Goal: Task Accomplishment & Management: Complete application form

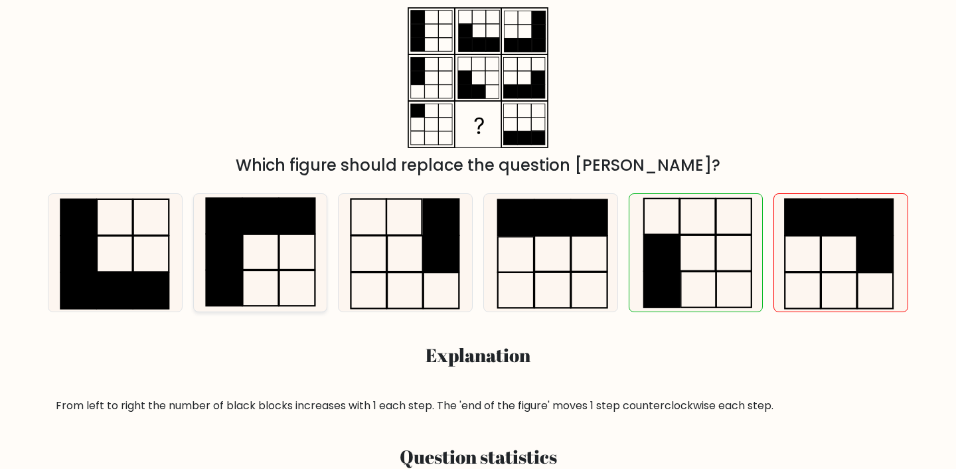
scroll to position [76, 0]
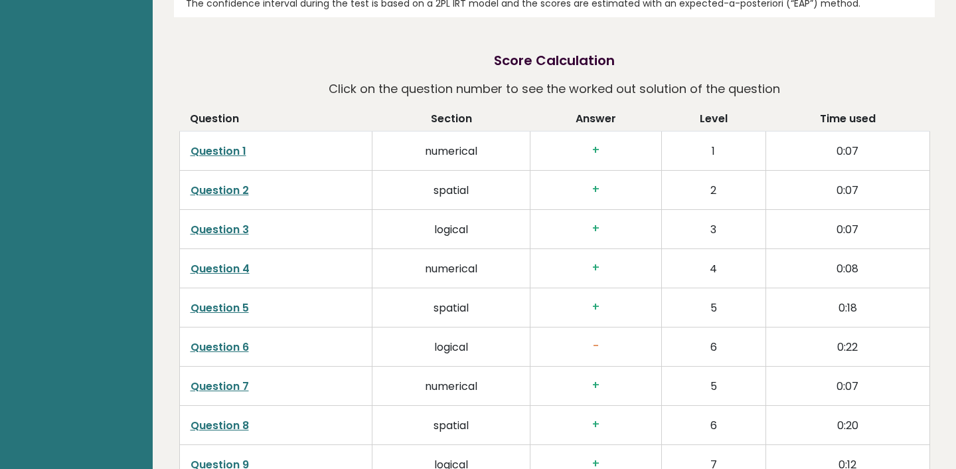
scroll to position [2037, 0]
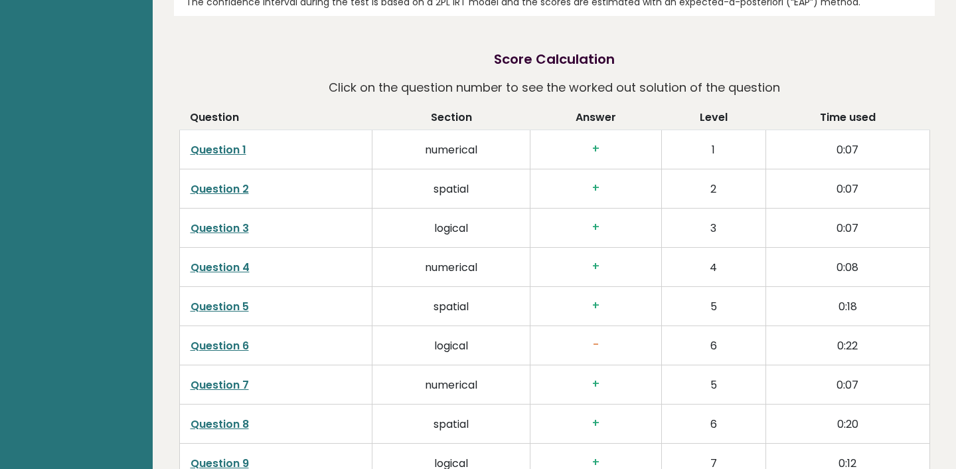
click at [220, 338] on link "Question 6" at bounding box center [220, 345] width 58 height 15
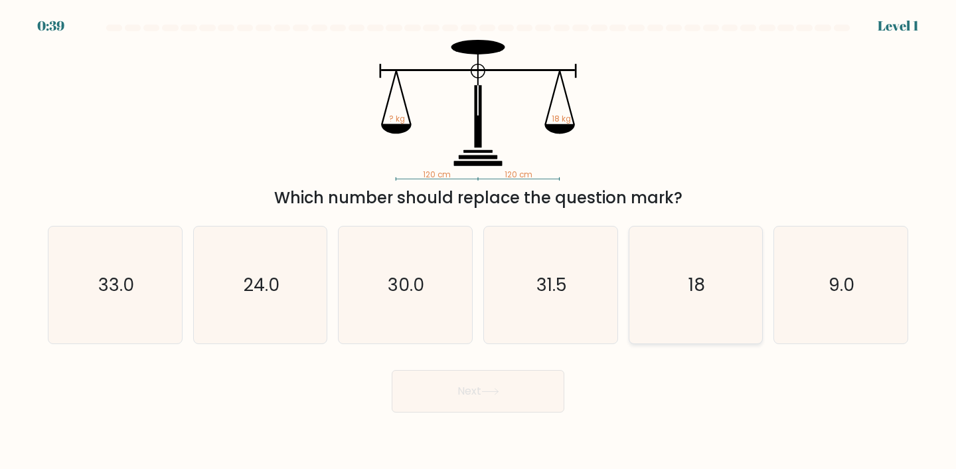
click at [740, 276] on icon "18" at bounding box center [697, 285] width 118 height 118
click at [479, 241] on input "e. 18" at bounding box center [478, 237] width 1 height 7
radio input "true"
click at [529, 385] on button "Next" at bounding box center [478, 391] width 173 height 43
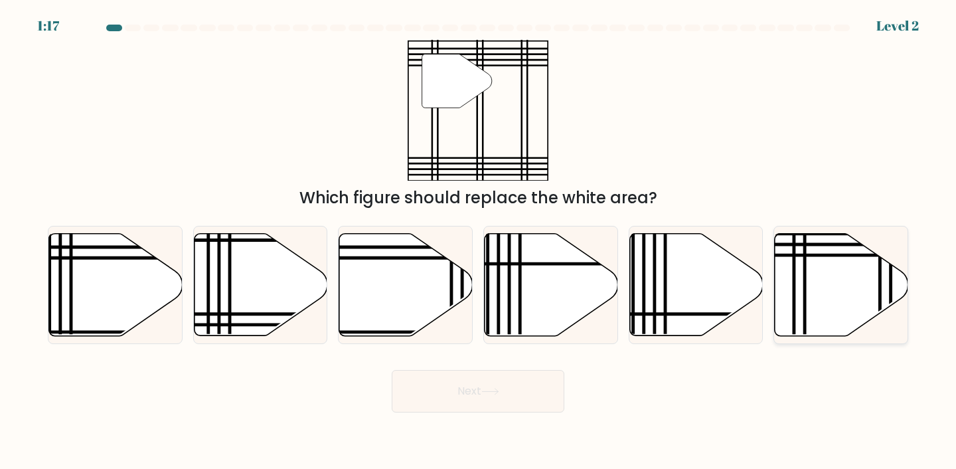
click at [845, 293] on icon at bounding box center [841, 284] width 133 height 102
click at [479, 241] on input "f." at bounding box center [478, 237] width 1 height 7
radio input "true"
click at [438, 409] on button "Next" at bounding box center [478, 391] width 173 height 43
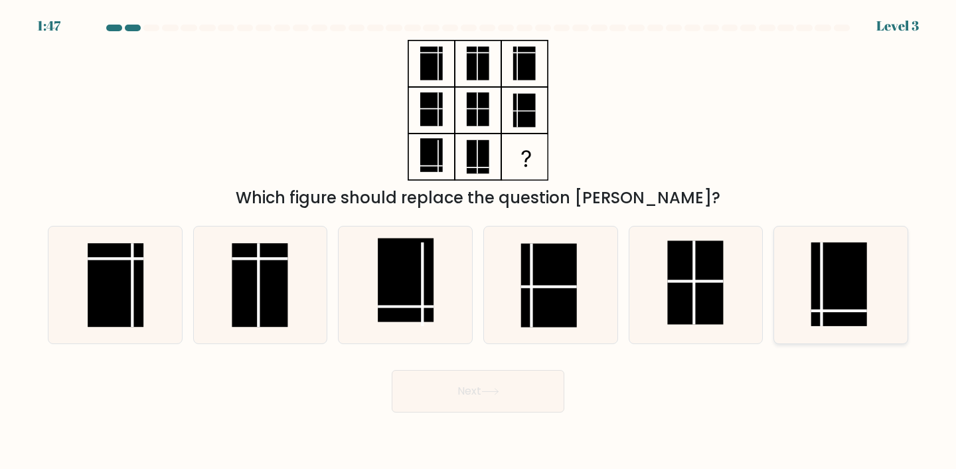
click at [851, 279] on rect at bounding box center [840, 284] width 56 height 84
click at [479, 241] on input "f." at bounding box center [478, 237] width 1 height 7
radio input "true"
click at [517, 381] on button "Next" at bounding box center [478, 391] width 173 height 43
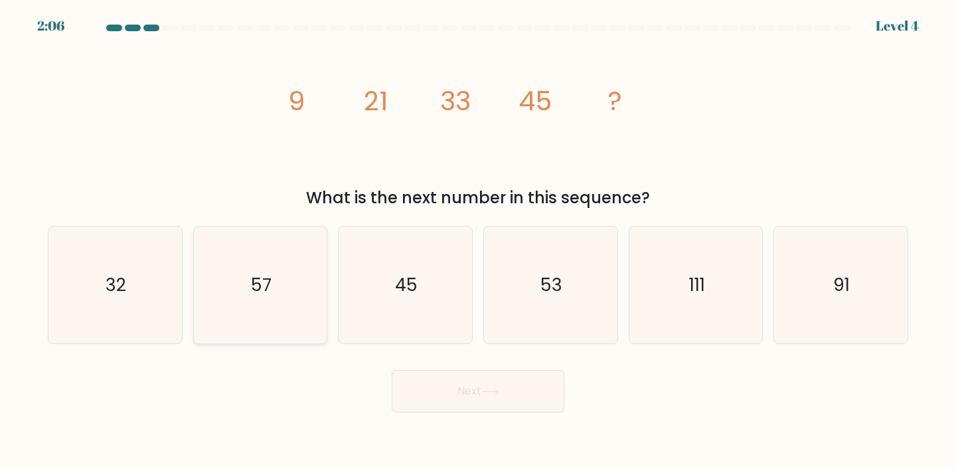
click at [279, 278] on icon "57" at bounding box center [261, 285] width 118 height 118
click at [478, 241] on input "b. 57" at bounding box center [478, 237] width 1 height 7
radio input "true"
click at [416, 383] on button "Next" at bounding box center [478, 391] width 173 height 43
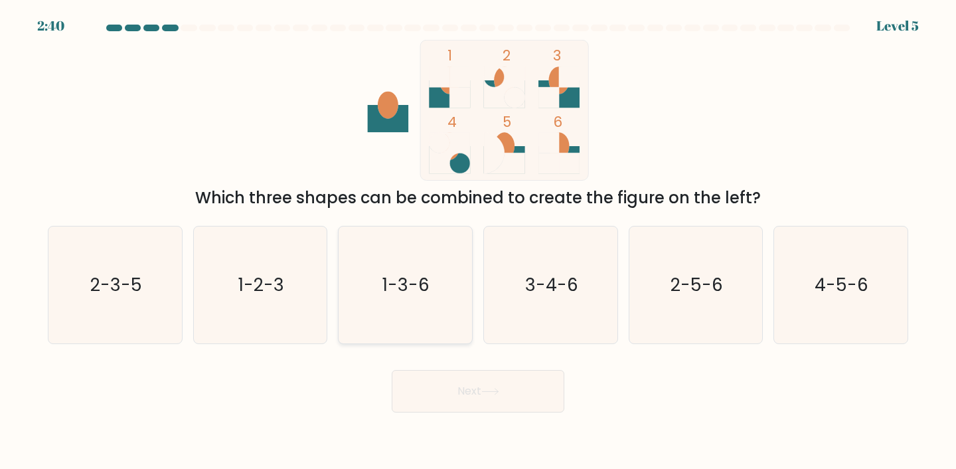
click at [357, 283] on icon "1-3-6" at bounding box center [406, 285] width 118 height 118
click at [478, 241] on input "c. 1-3-6" at bounding box center [478, 237] width 1 height 7
radio input "true"
click at [472, 393] on button "Next" at bounding box center [478, 391] width 173 height 43
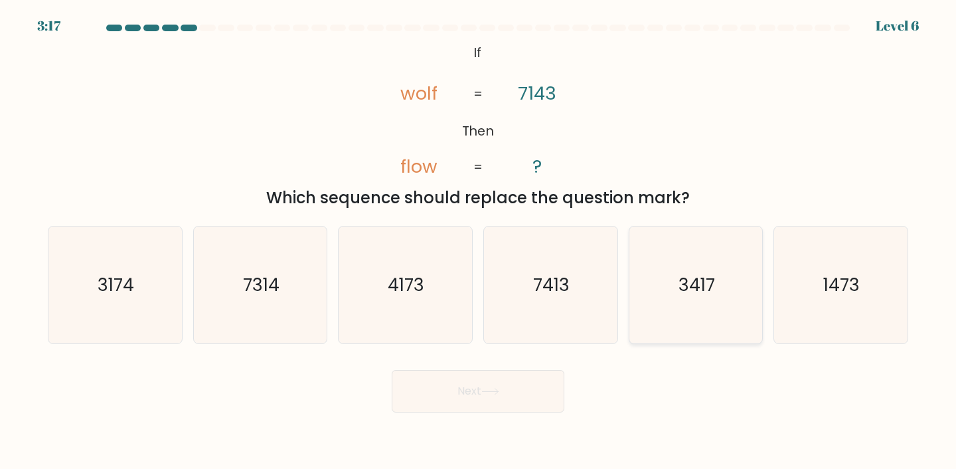
click at [687, 306] on icon "3417" at bounding box center [697, 285] width 118 height 118
click at [479, 241] on input "e. 3417" at bounding box center [478, 237] width 1 height 7
radio input "true"
click at [507, 390] on button "Next" at bounding box center [478, 391] width 173 height 43
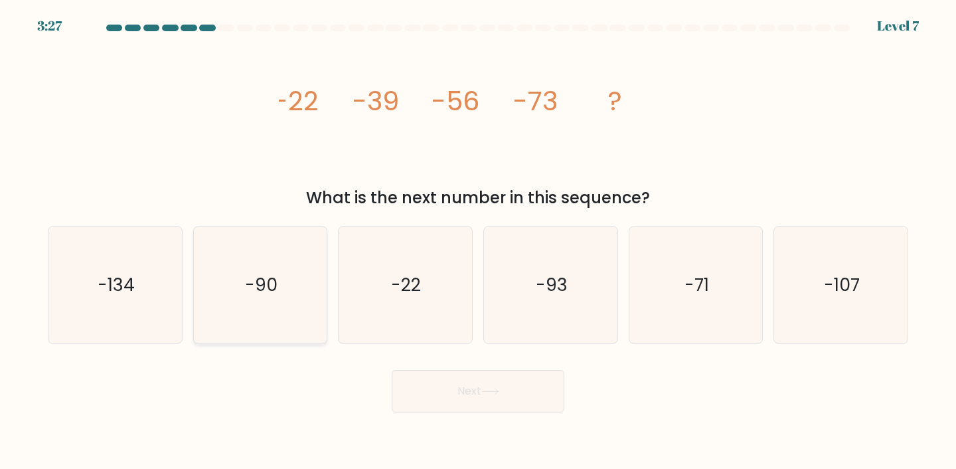
click at [318, 284] on icon "-90" at bounding box center [261, 285] width 118 height 118
click at [478, 241] on input "b. -90" at bounding box center [478, 237] width 1 height 7
radio input "true"
click at [475, 392] on button "Next" at bounding box center [478, 391] width 173 height 43
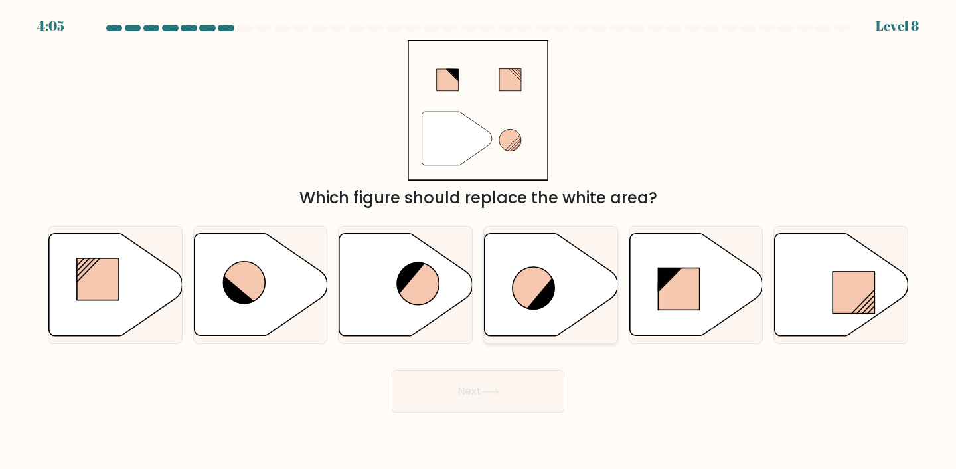
click at [523, 278] on icon at bounding box center [534, 288] width 42 height 42
click at [479, 241] on input "d." at bounding box center [478, 237] width 1 height 7
radio input "true"
click at [507, 412] on body "4:05 Level 8" at bounding box center [478, 234] width 956 height 469
click at [508, 395] on button "Next" at bounding box center [478, 391] width 173 height 43
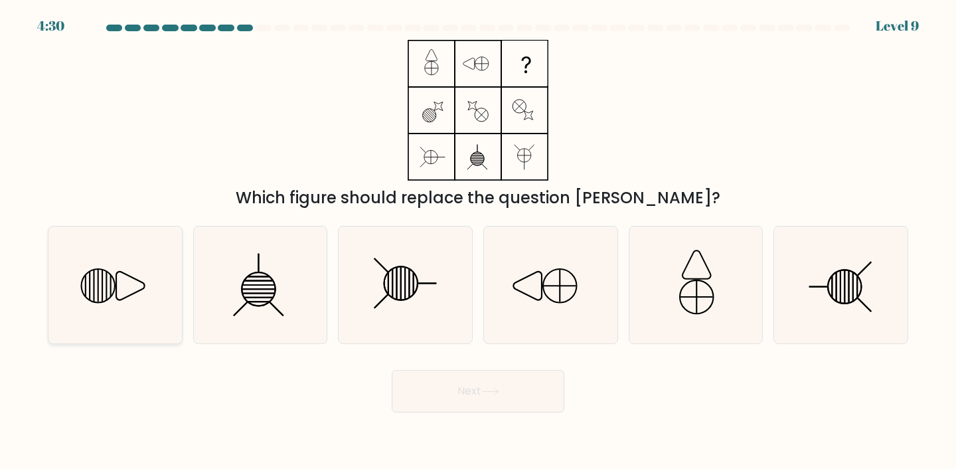
click at [89, 307] on icon at bounding box center [115, 285] width 118 height 118
click at [478, 241] on input "a." at bounding box center [478, 237] width 1 height 7
radio input "true"
click at [523, 394] on button "Next" at bounding box center [478, 391] width 173 height 43
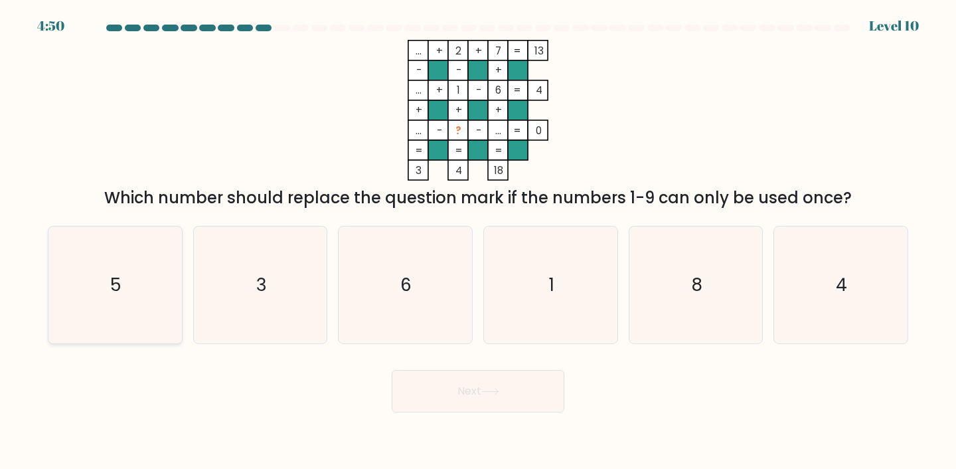
click at [118, 299] on icon "5" at bounding box center [115, 285] width 118 height 118
click at [478, 241] on input "a. 5" at bounding box center [478, 237] width 1 height 7
radio input "true"
click at [409, 390] on button "Next" at bounding box center [478, 391] width 173 height 43
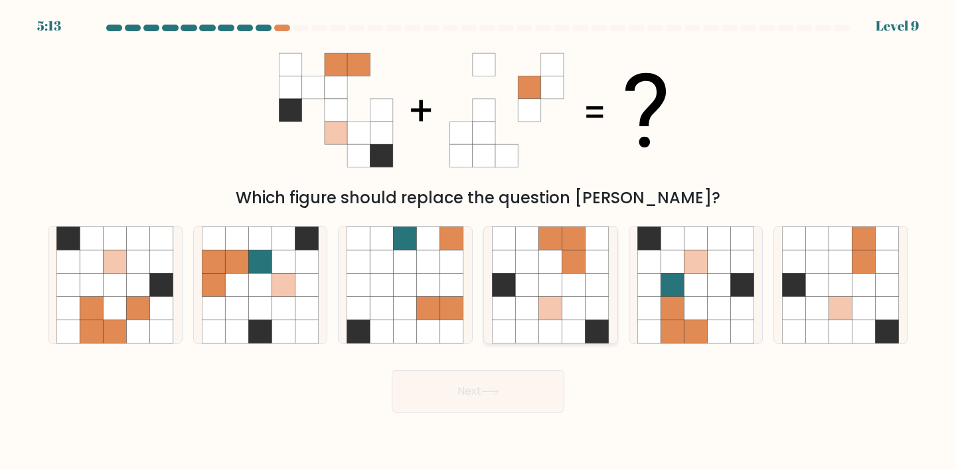
click at [555, 303] on icon at bounding box center [550, 308] width 23 height 23
click at [479, 241] on input "d." at bounding box center [478, 237] width 1 height 7
radio input "true"
click at [499, 377] on button "Next" at bounding box center [478, 391] width 173 height 43
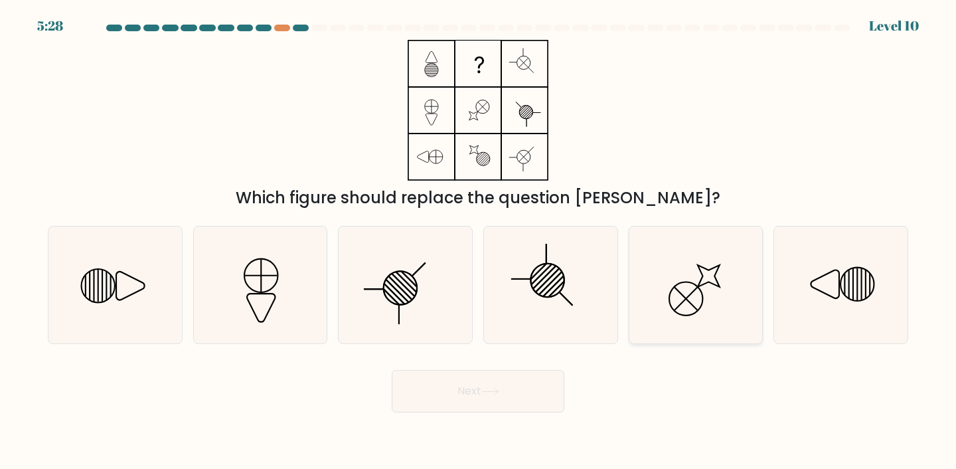
click at [675, 293] on icon at bounding box center [697, 285] width 118 height 118
click at [479, 241] on input "e." at bounding box center [478, 237] width 1 height 7
radio input "true"
click at [514, 396] on button "Next" at bounding box center [478, 391] width 173 height 43
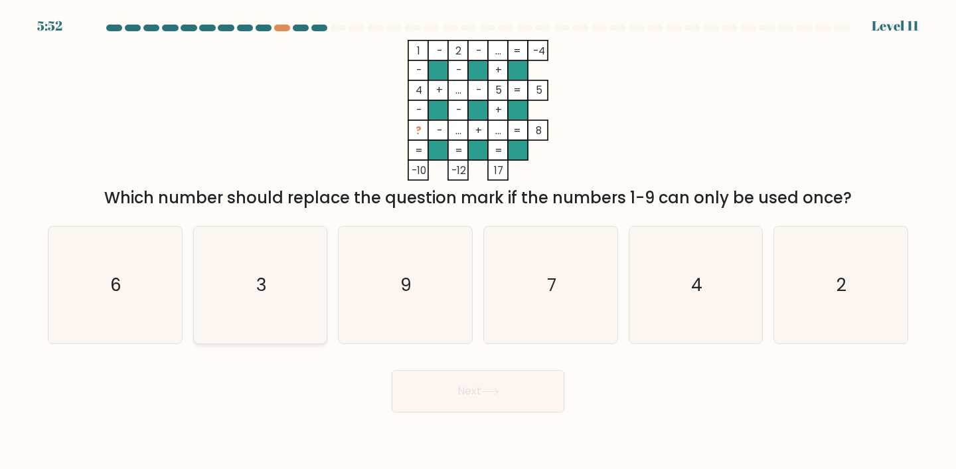
click at [276, 288] on icon "3" at bounding box center [261, 285] width 118 height 118
click at [478, 241] on input "b. 3" at bounding box center [478, 237] width 1 height 7
radio input "true"
click at [487, 420] on body "5:52 Level 11" at bounding box center [478, 234] width 956 height 469
click at [488, 399] on button "Next" at bounding box center [478, 391] width 173 height 43
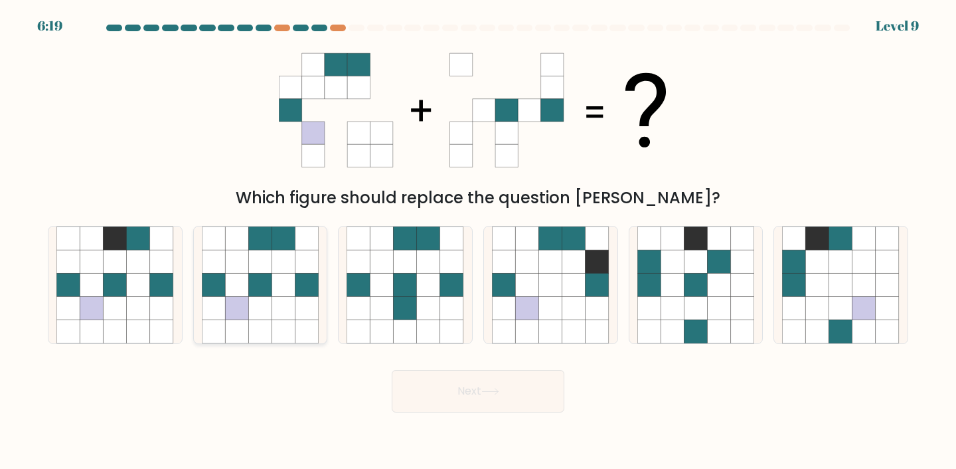
click at [221, 292] on icon at bounding box center [213, 284] width 23 height 23
click at [478, 241] on input "b." at bounding box center [478, 237] width 1 height 7
radio input "true"
click at [464, 394] on button "Next" at bounding box center [478, 391] width 173 height 43
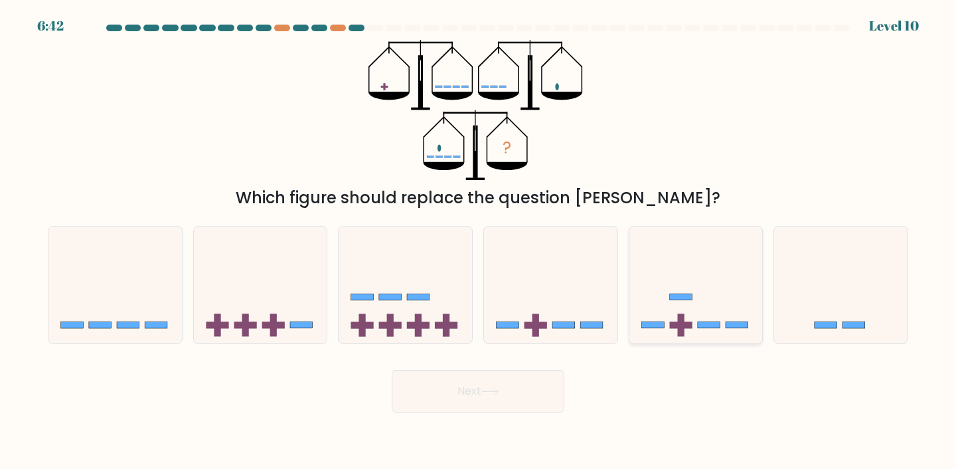
click at [636, 278] on icon at bounding box center [696, 285] width 133 height 110
click at [479, 241] on input "e." at bounding box center [478, 237] width 1 height 7
radio input "true"
click at [488, 384] on button "Next" at bounding box center [478, 391] width 173 height 43
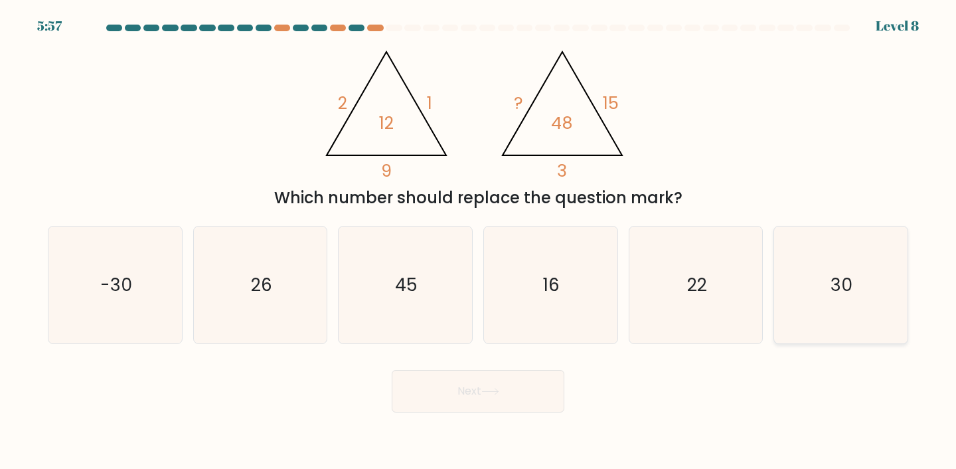
click at [901, 266] on div "30" at bounding box center [841, 285] width 135 height 119
click at [479, 241] on input "f. 30" at bounding box center [478, 237] width 1 height 7
radio input "true"
click at [518, 411] on button "Next" at bounding box center [478, 391] width 173 height 43
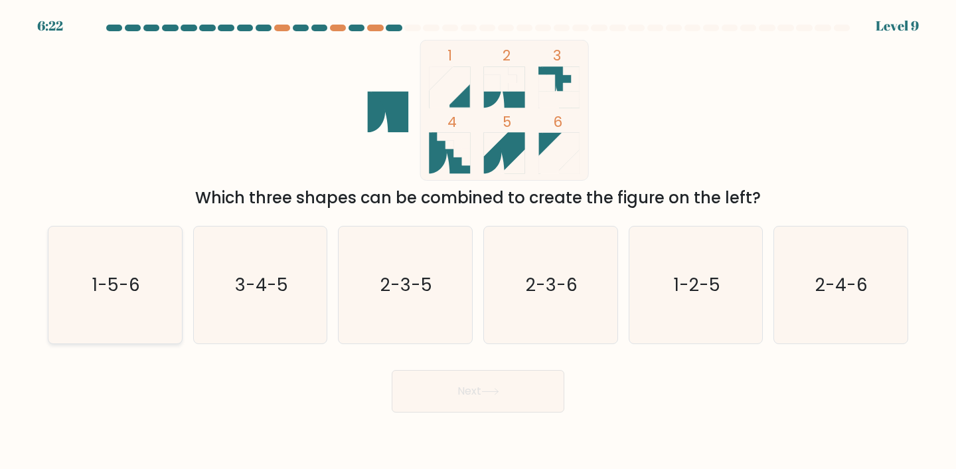
click at [136, 289] on text "1-5-6" at bounding box center [116, 284] width 48 height 25
click at [478, 241] on input "a. 1-5-6" at bounding box center [478, 237] width 1 height 7
radio input "true"
click at [426, 380] on button "Next" at bounding box center [478, 391] width 173 height 43
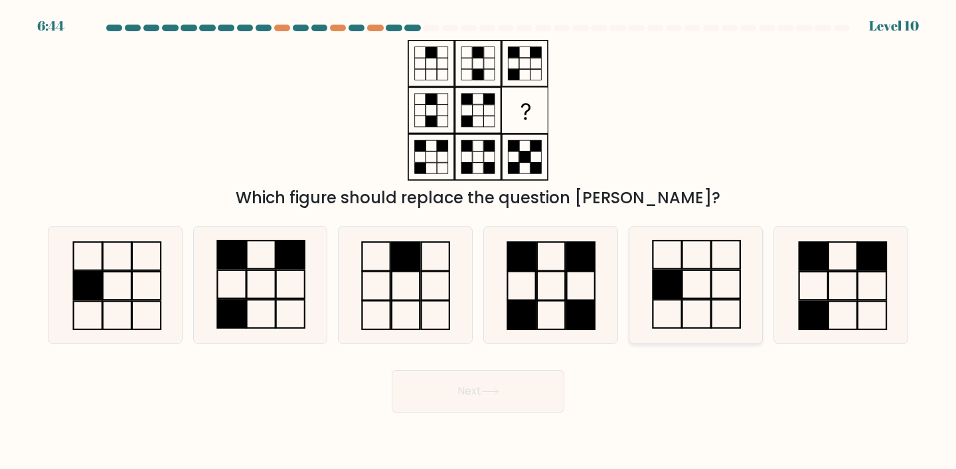
click at [678, 330] on icon at bounding box center [697, 285] width 118 height 118
click at [479, 241] on input "e." at bounding box center [478, 237] width 1 height 7
radio input "true"
click at [543, 387] on button "Next" at bounding box center [478, 391] width 173 height 43
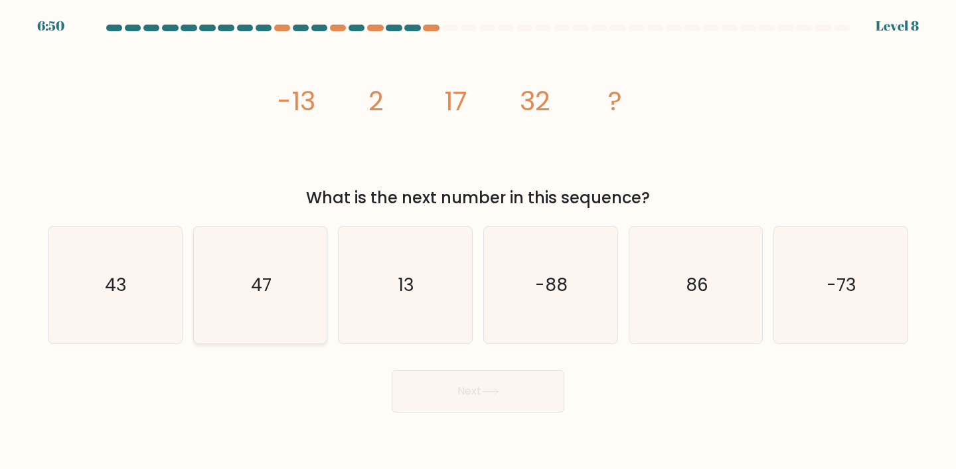
click at [244, 300] on icon "47" at bounding box center [261, 285] width 118 height 118
click at [478, 241] on input "b. 47" at bounding box center [478, 237] width 1 height 7
radio input "true"
click at [445, 381] on button "Next" at bounding box center [478, 391] width 173 height 43
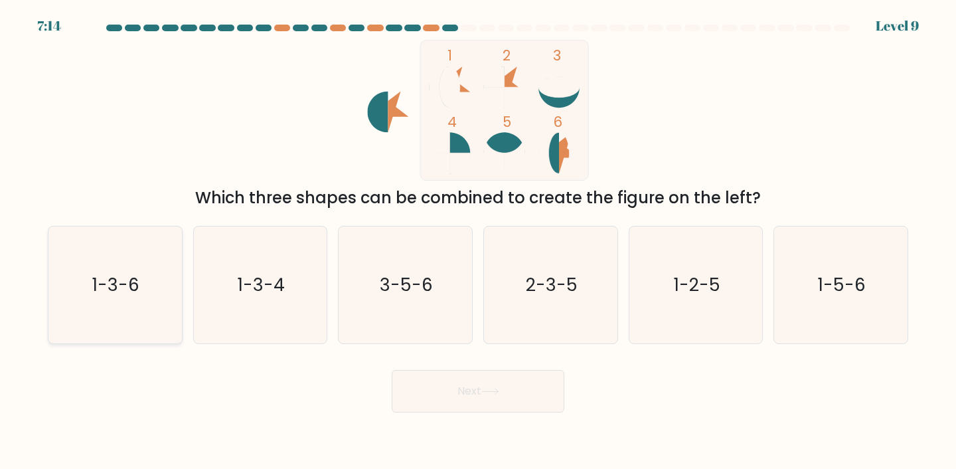
click at [174, 226] on div "1-3-6" at bounding box center [115, 285] width 135 height 119
click at [478, 234] on input "a. 1-3-6" at bounding box center [478, 237] width 1 height 7
radio input "true"
click at [545, 383] on button "Next" at bounding box center [478, 391] width 173 height 43
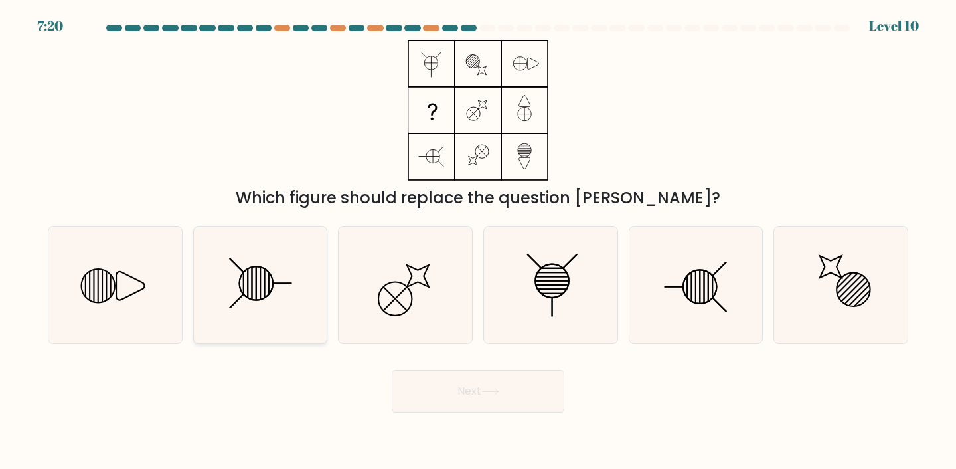
click at [254, 297] on icon at bounding box center [261, 285] width 118 height 118
click at [478, 241] on input "b." at bounding box center [478, 237] width 1 height 7
radio input "true"
click at [501, 406] on button "Next" at bounding box center [478, 391] width 173 height 43
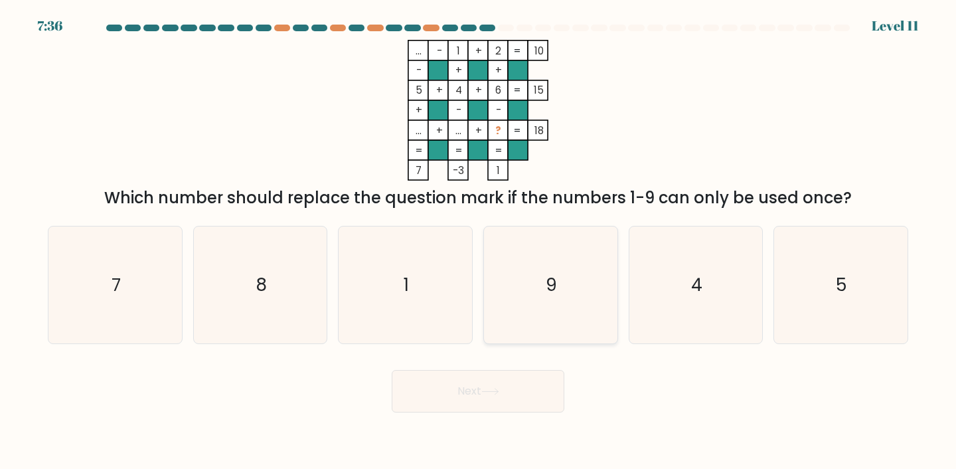
click at [569, 274] on icon "9" at bounding box center [551, 285] width 118 height 118
click at [479, 241] on input "d. 9" at bounding box center [478, 237] width 1 height 7
radio input "true"
click at [515, 387] on button "Next" at bounding box center [478, 391] width 173 height 43
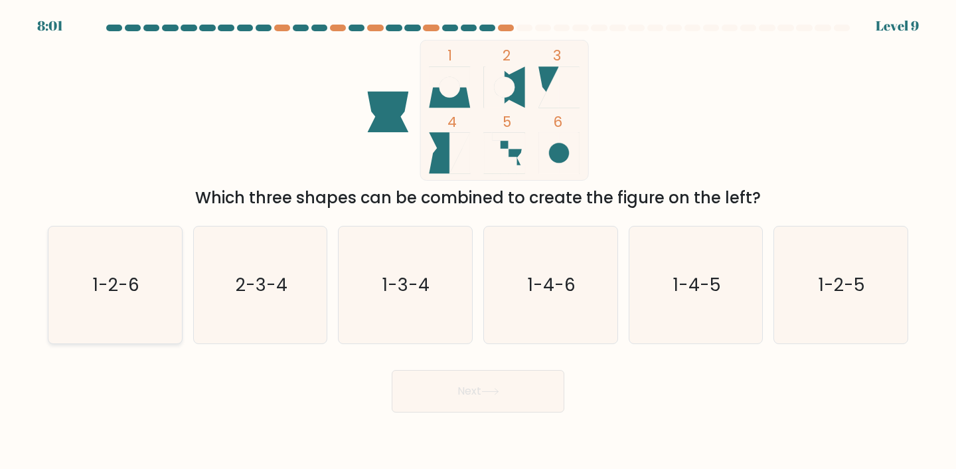
click at [90, 270] on icon "1-2-6" at bounding box center [115, 285] width 118 height 118
click at [478, 241] on input "a. 1-2-6" at bounding box center [478, 237] width 1 height 7
radio input "true"
click at [476, 382] on button "Next" at bounding box center [478, 391] width 173 height 43
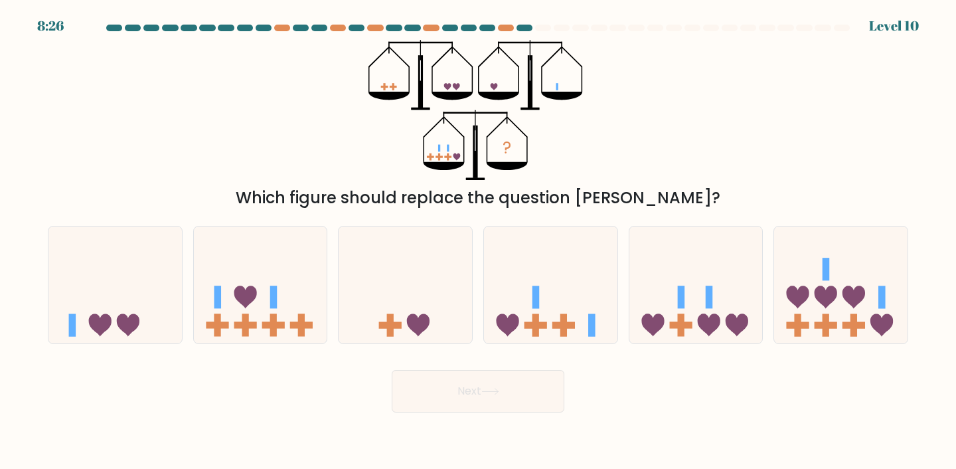
click at [674, 213] on form at bounding box center [478, 219] width 956 height 388
click at [670, 277] on icon at bounding box center [696, 285] width 133 height 110
click at [479, 241] on input "e." at bounding box center [478, 237] width 1 height 7
radio input "true"
click at [534, 397] on button "Next" at bounding box center [478, 391] width 173 height 43
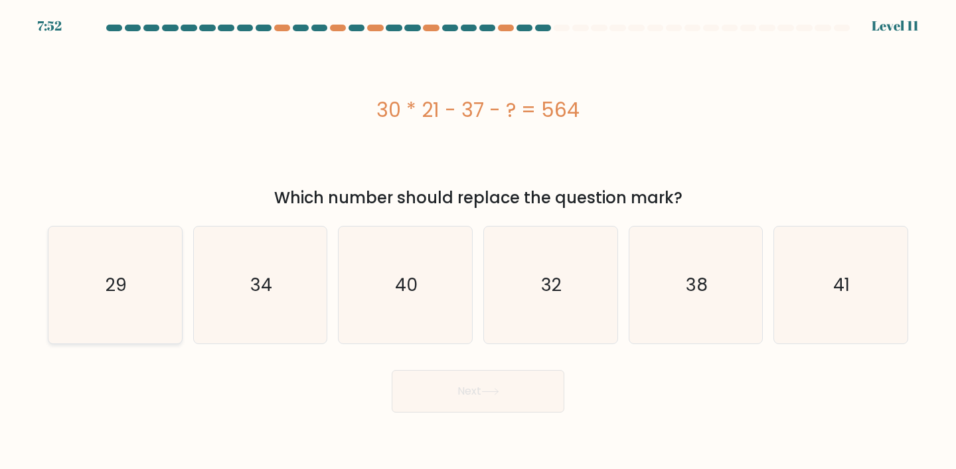
click at [95, 288] on icon "29" at bounding box center [115, 285] width 118 height 118
click at [478, 241] on input "a. 29" at bounding box center [478, 237] width 1 height 7
radio input "true"
click at [466, 398] on button "Next" at bounding box center [478, 391] width 173 height 43
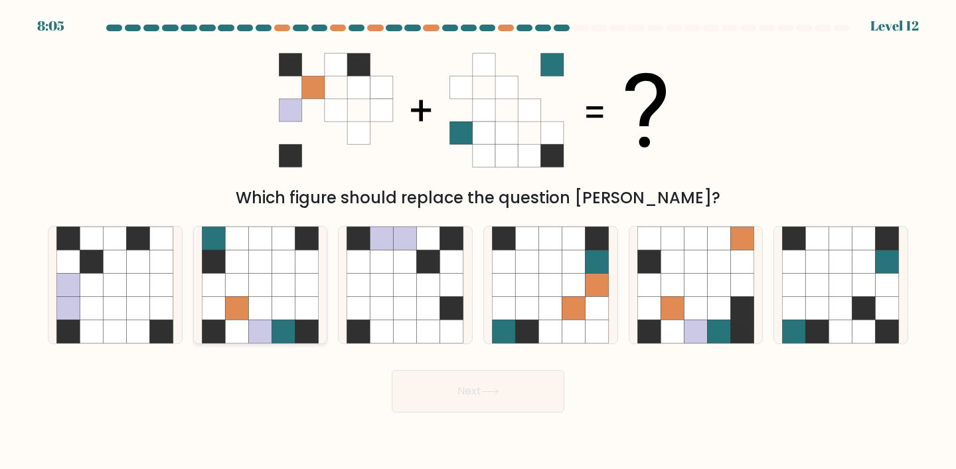
click at [279, 320] on icon at bounding box center [283, 331] width 23 height 23
click at [478, 241] on input "b." at bounding box center [478, 237] width 1 height 7
radio input "true"
click at [478, 407] on button "Next" at bounding box center [478, 391] width 173 height 43
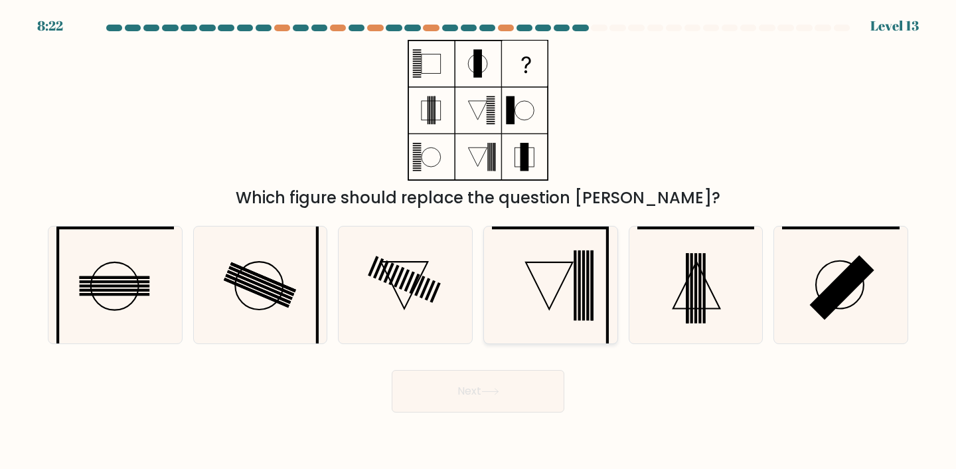
click at [566, 240] on icon at bounding box center [551, 285] width 118 height 118
click at [479, 240] on input "d." at bounding box center [478, 237] width 1 height 7
radio input "true"
click at [543, 379] on button "Next" at bounding box center [478, 391] width 173 height 43
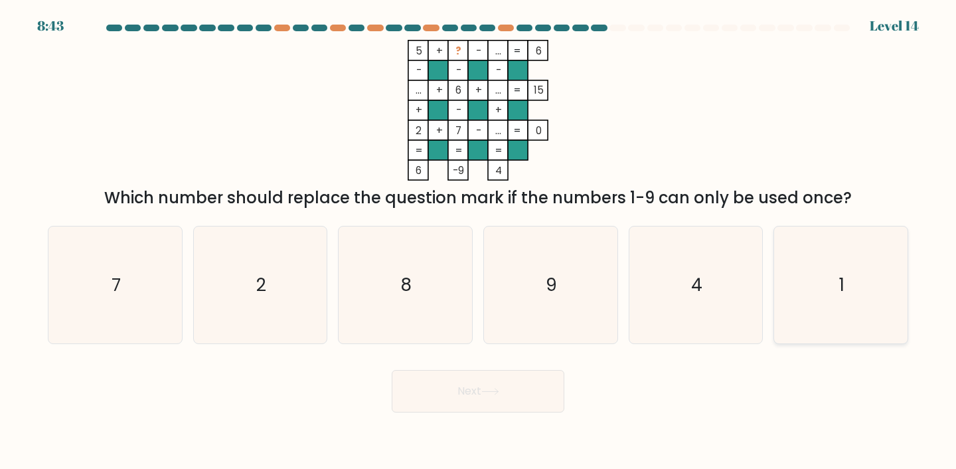
click at [820, 298] on icon "1" at bounding box center [841, 285] width 118 height 118
click at [479, 241] on input "f. 1" at bounding box center [478, 237] width 1 height 7
radio input "true"
click at [498, 392] on icon at bounding box center [490, 391] width 16 height 6
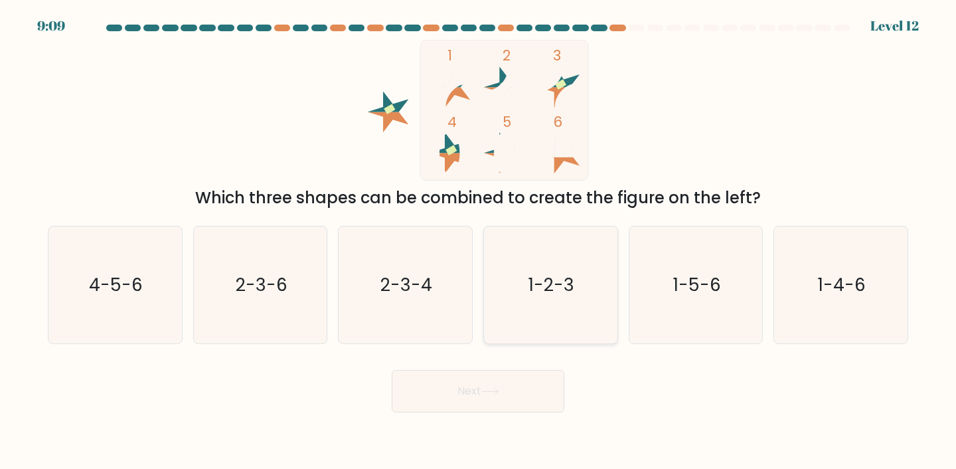
click at [591, 254] on icon "1-2-3" at bounding box center [551, 285] width 118 height 118
click at [479, 241] on input "d. 1-2-3" at bounding box center [478, 237] width 1 height 7
radio input "true"
click at [505, 389] on button "Next" at bounding box center [478, 391] width 173 height 43
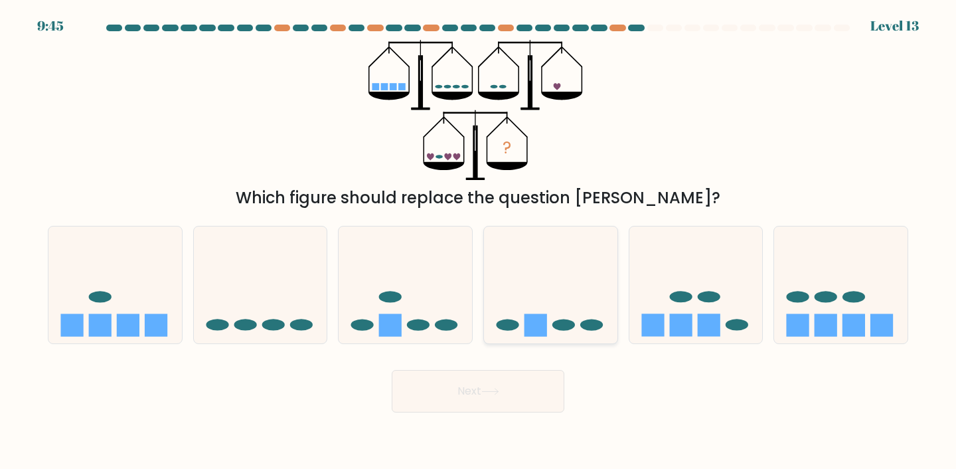
click at [529, 281] on icon at bounding box center [550, 285] width 133 height 110
click at [479, 241] on input "d." at bounding box center [478, 237] width 1 height 7
radio input "true"
click at [492, 395] on icon at bounding box center [490, 391] width 18 height 7
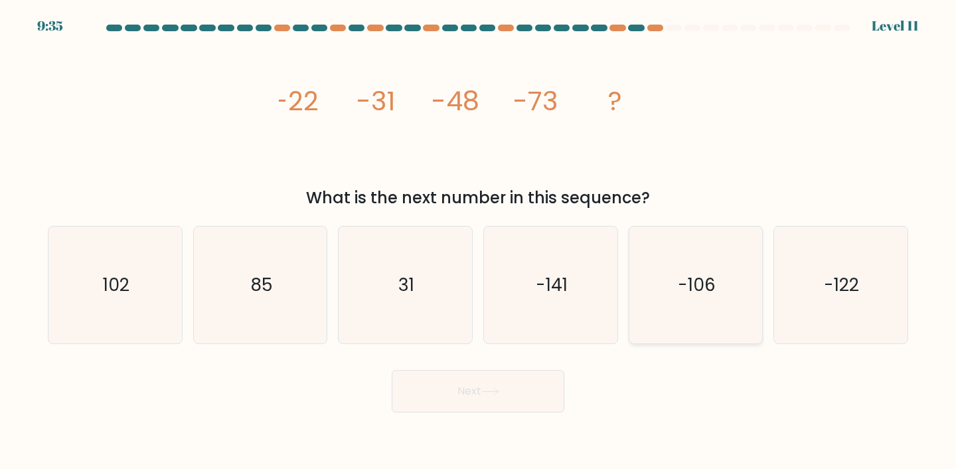
click at [722, 284] on icon "-106" at bounding box center [697, 285] width 118 height 118
click at [479, 241] on input "e. -106" at bounding box center [478, 237] width 1 height 7
radio input "true"
click at [484, 399] on button "Next" at bounding box center [478, 391] width 173 height 43
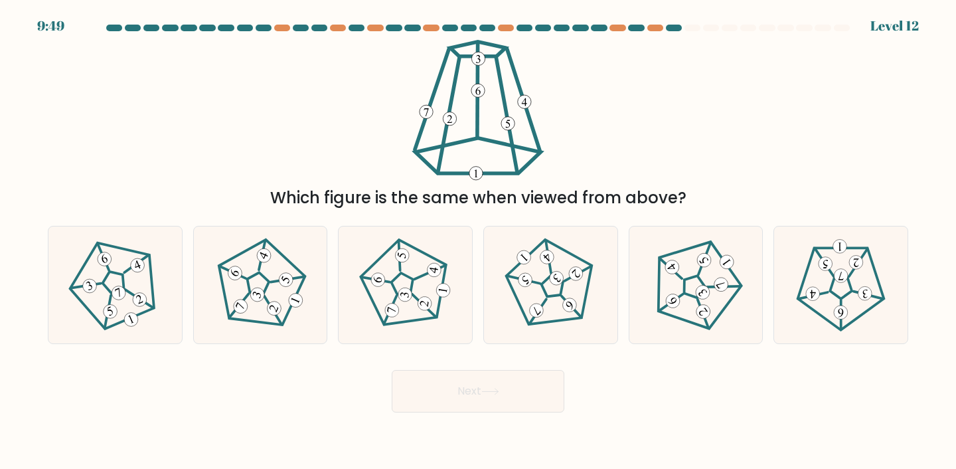
click at [228, 346] on form at bounding box center [478, 219] width 956 height 388
click at [243, 325] on icon at bounding box center [260, 285] width 94 height 94
click at [478, 241] on input "b." at bounding box center [478, 237] width 1 height 7
radio input "true"
click at [480, 393] on button "Next" at bounding box center [478, 391] width 173 height 43
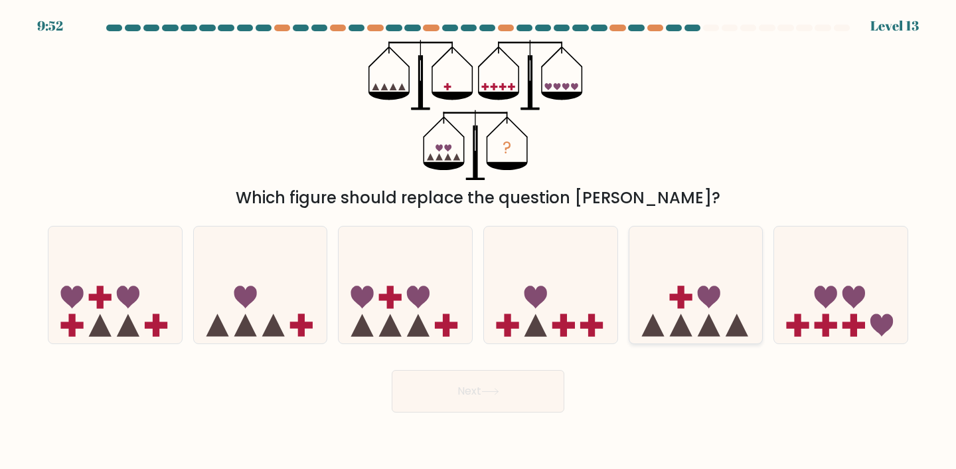
click at [670, 303] on icon at bounding box center [696, 285] width 133 height 110
click at [479, 241] on input "e." at bounding box center [478, 237] width 1 height 7
radio input "true"
click at [555, 394] on button "Next" at bounding box center [478, 391] width 173 height 43
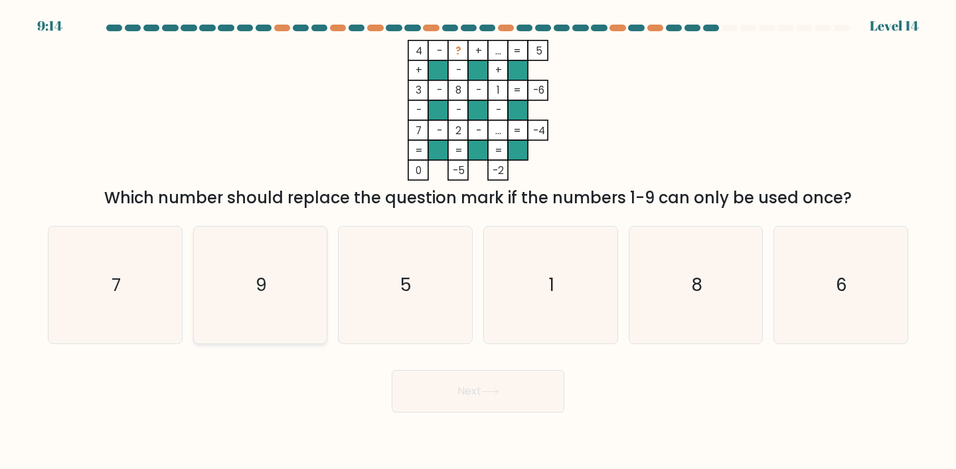
click at [243, 272] on icon "9" at bounding box center [261, 285] width 118 height 118
click at [478, 241] on input "b. 9" at bounding box center [478, 237] width 1 height 7
radio input "true"
click at [449, 411] on button "Next" at bounding box center [478, 391] width 173 height 43
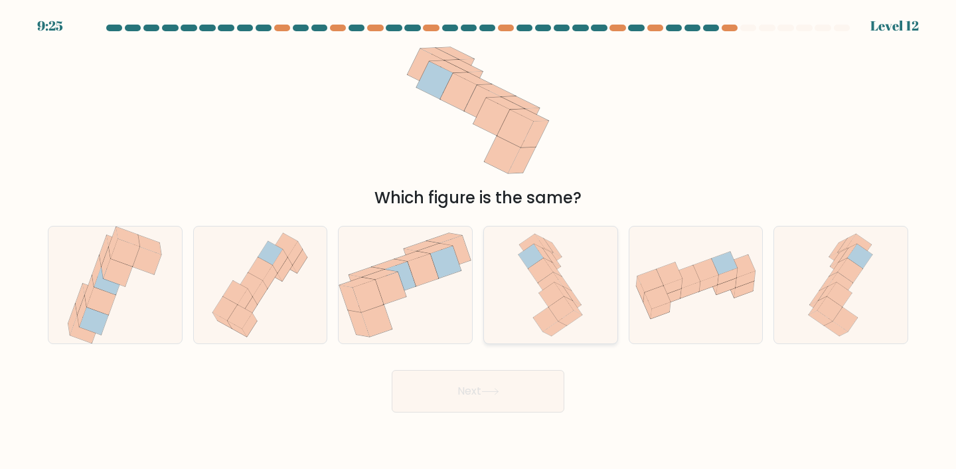
click at [570, 246] on icon at bounding box center [550, 285] width 74 height 118
click at [479, 241] on input "d." at bounding box center [478, 237] width 1 height 7
radio input "true"
click at [516, 400] on button "Next" at bounding box center [478, 391] width 173 height 43
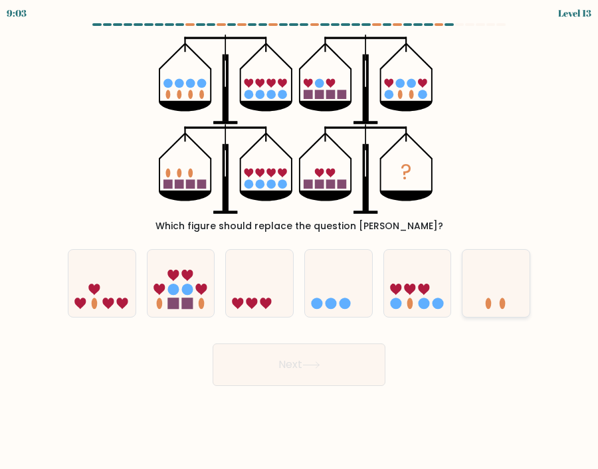
click at [495, 294] on icon at bounding box center [495, 283] width 67 height 55
click at [300, 241] on input "f." at bounding box center [299, 237] width 1 height 7
radio input "true"
click at [348, 378] on button "Next" at bounding box center [299, 364] width 173 height 43
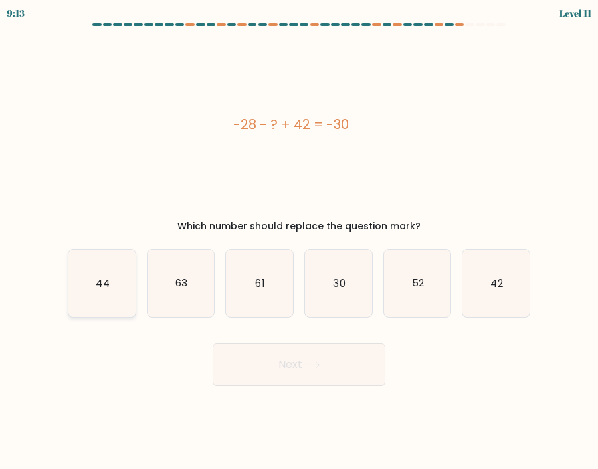
click at [113, 282] on icon "44" at bounding box center [101, 283] width 67 height 67
click at [299, 241] on input "a. 44" at bounding box center [299, 237] width 1 height 7
radio input "true"
click at [252, 357] on button "Next" at bounding box center [299, 364] width 173 height 43
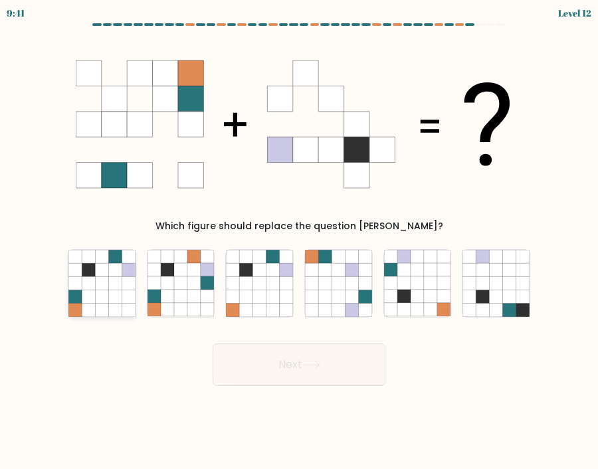
click at [92, 270] on icon at bounding box center [88, 269] width 13 height 13
click at [299, 241] on input "a." at bounding box center [299, 237] width 1 height 7
radio input "true"
click at [290, 361] on button "Next" at bounding box center [299, 364] width 173 height 43
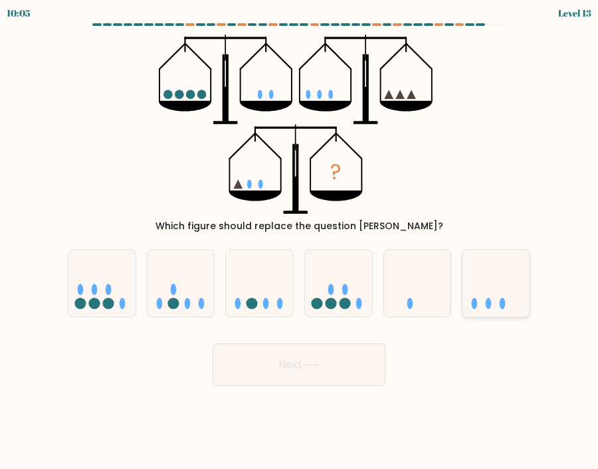
click at [506, 290] on icon at bounding box center [495, 283] width 67 height 55
click at [300, 241] on input "f." at bounding box center [299, 237] width 1 height 7
radio input "true"
click at [364, 366] on button "Next" at bounding box center [299, 364] width 173 height 43
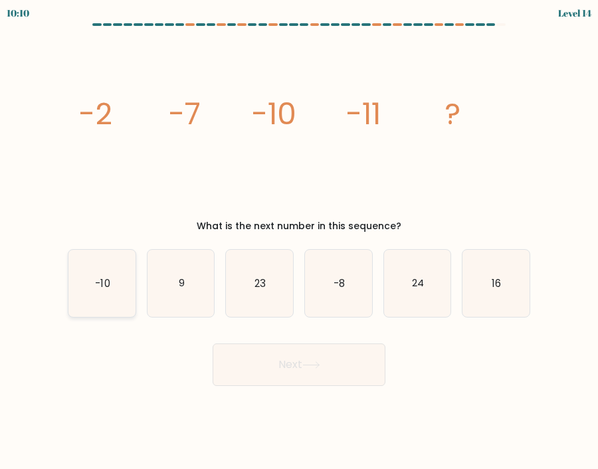
click at [125, 273] on icon "-10" at bounding box center [101, 283] width 67 height 67
click at [299, 241] on input "a. -10" at bounding box center [299, 237] width 1 height 7
radio input "true"
click at [232, 365] on button "Next" at bounding box center [299, 364] width 173 height 43
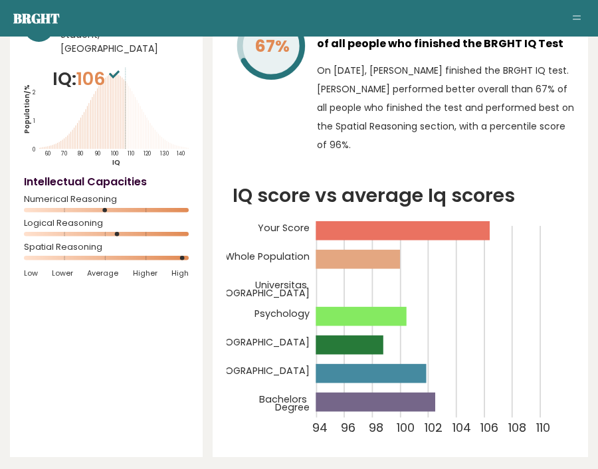
scroll to position [116, 0]
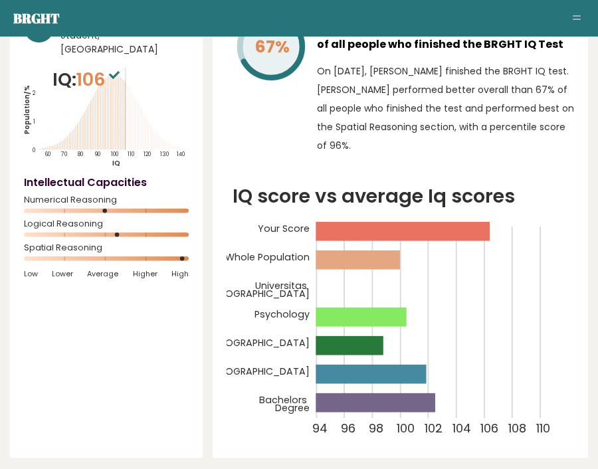
click at [337, 290] on icon "IQ score vs average Iq scores 94 96 98 100 102 104 106 108 110 Your Score Whole…" at bounding box center [399, 312] width 347 height 263
click at [311, 290] on icon "IQ score vs average Iq scores 94 96 98 100 102 104 106 108 110 Your Score Whole…" at bounding box center [399, 312] width 347 height 263
click at [354, 293] on icon "IQ score vs average Iq scores 94 96 98 100 102 104 106 108 110 Your Score Whole…" at bounding box center [399, 312] width 347 height 263
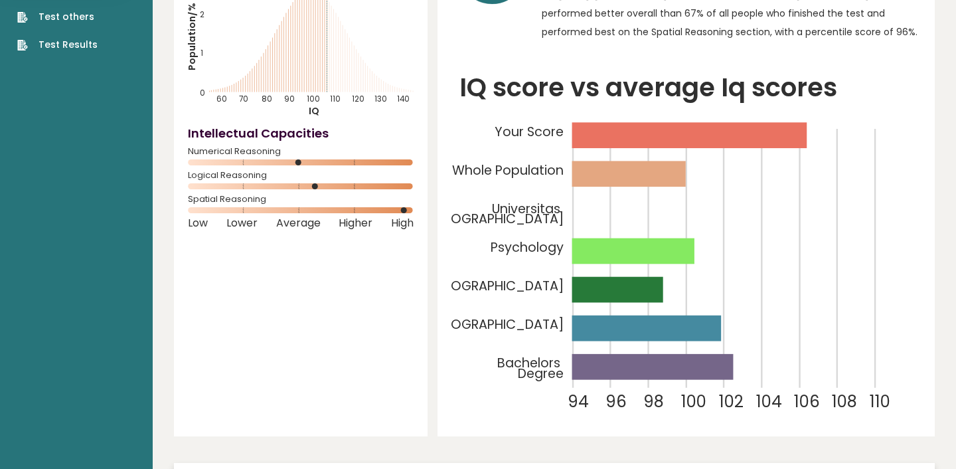
scroll to position [0, 0]
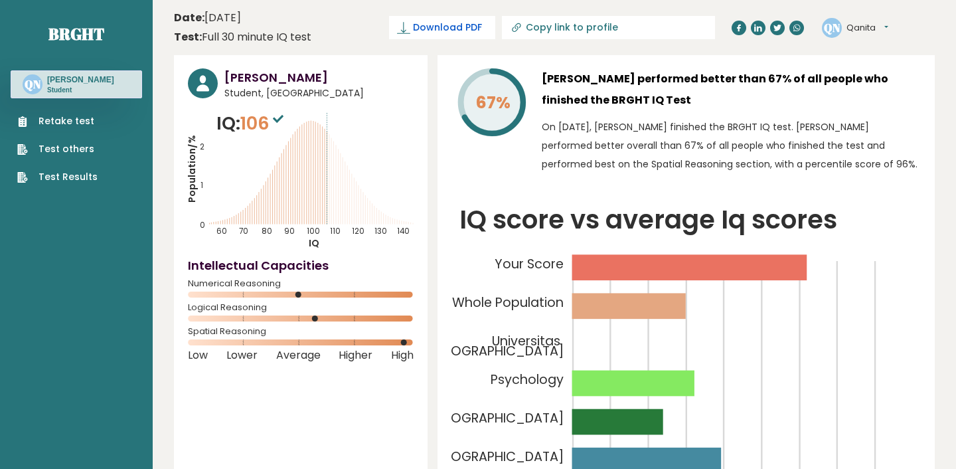
click at [410, 27] on icon at bounding box center [403, 27] width 13 height 13
click at [495, 25] on span "✓ Your PDF is downloaded..." at bounding box center [420, 27] width 151 height 23
click at [495, 37] on span "✓ Your PDF is downloaded..." at bounding box center [420, 27] width 151 height 23
click at [495, 32] on span "✓ Your PDF is downloaded..." at bounding box center [420, 27] width 151 height 23
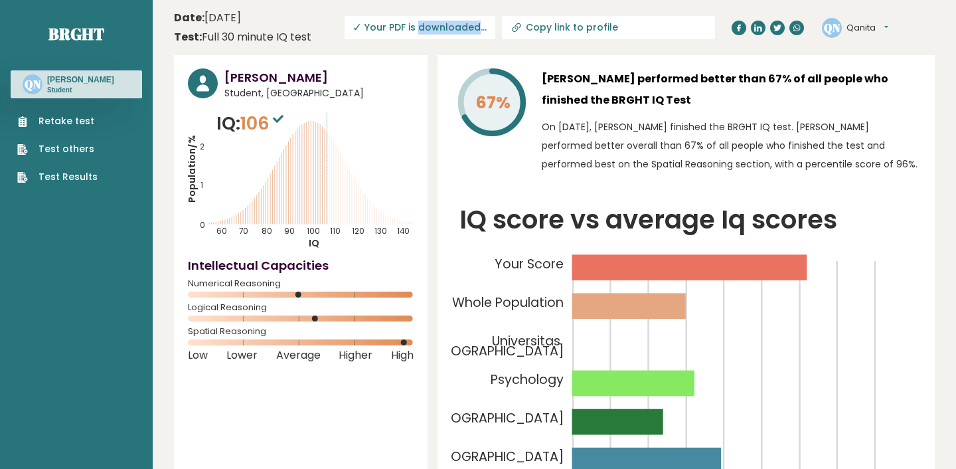
click at [495, 18] on span "✓ Your PDF is downloaded..." at bounding box center [420, 27] width 151 height 23
click at [597, 25] on button "Qanita" at bounding box center [868, 27] width 42 height 13
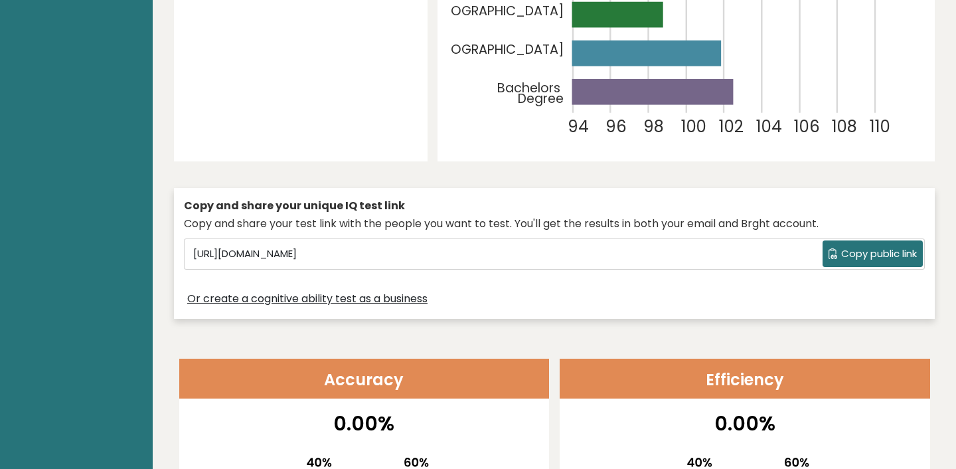
scroll to position [412, 0]
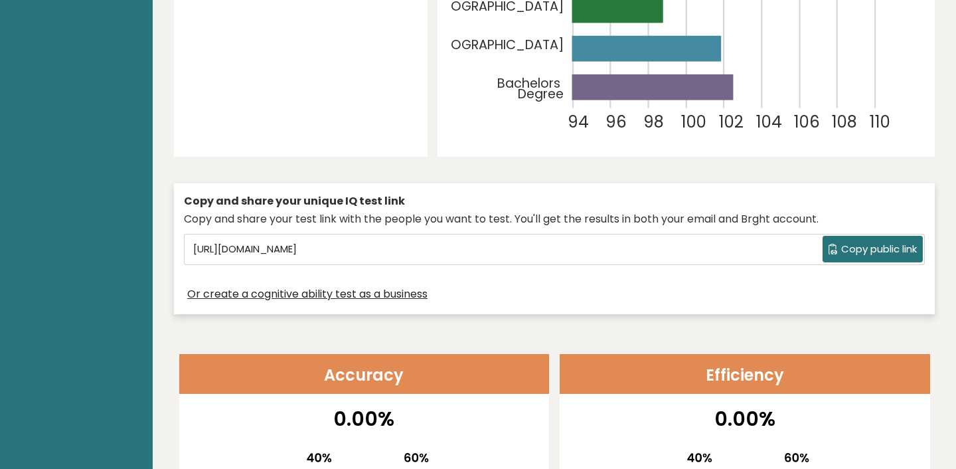
click at [597, 242] on button "Copy public link" at bounding box center [873, 249] width 100 height 27
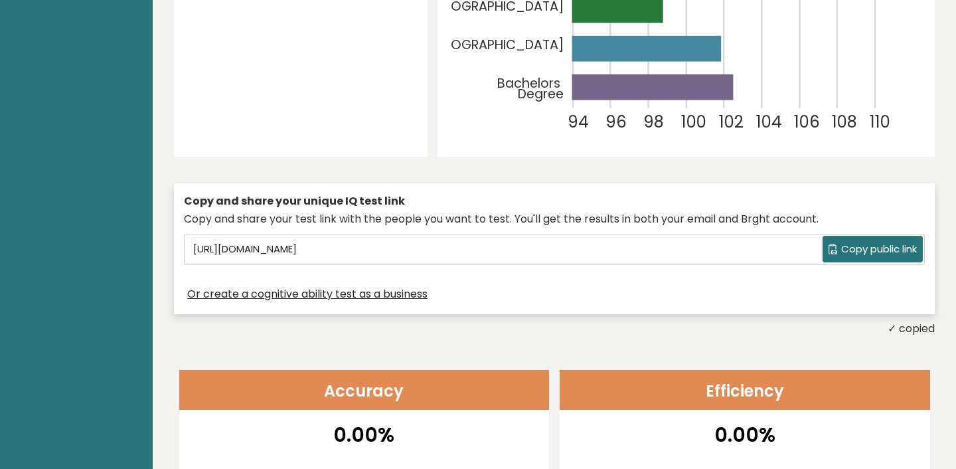
click at [597, 253] on span "Copy public link" at bounding box center [879, 249] width 76 height 15
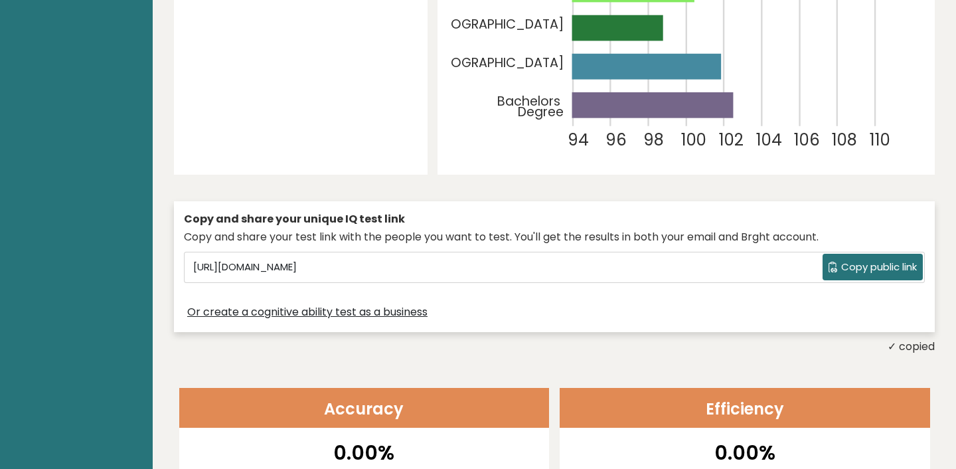
click at [597, 321] on div "Or create a cognitive ability test as a business" at bounding box center [554, 312] width 741 height 19
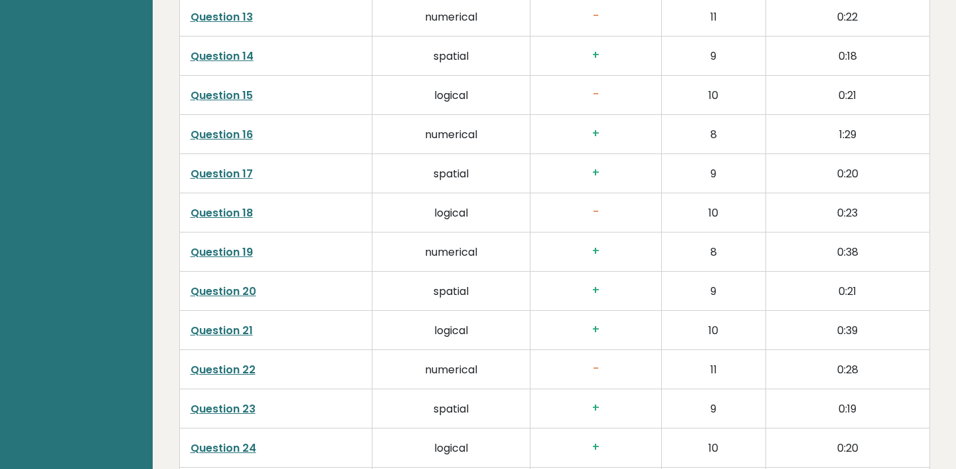
scroll to position [2846, 0]
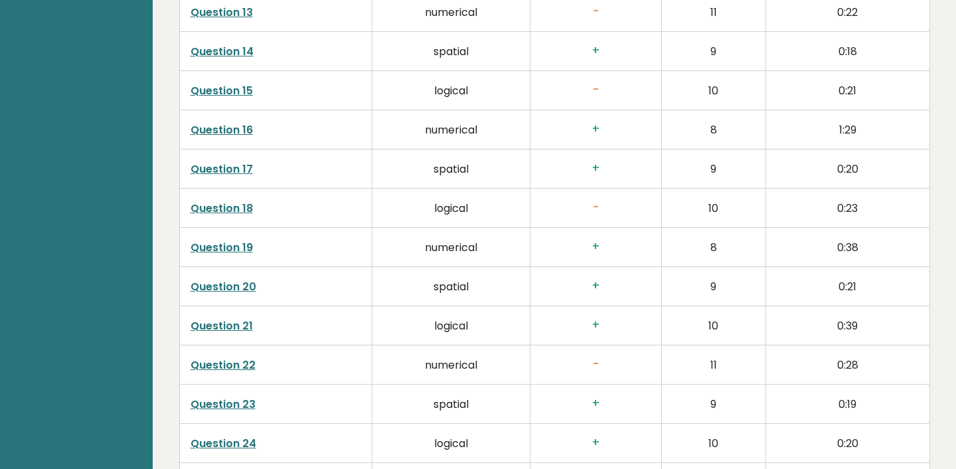
click at [594, 201] on h3 "-" at bounding box center [596, 208] width 110 height 14
click at [597, 240] on h3 "+" at bounding box center [596, 247] width 110 height 14
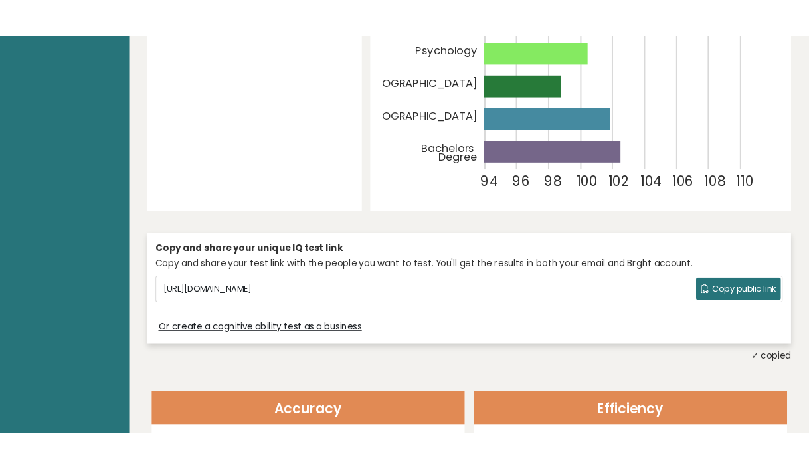
scroll to position [0, 0]
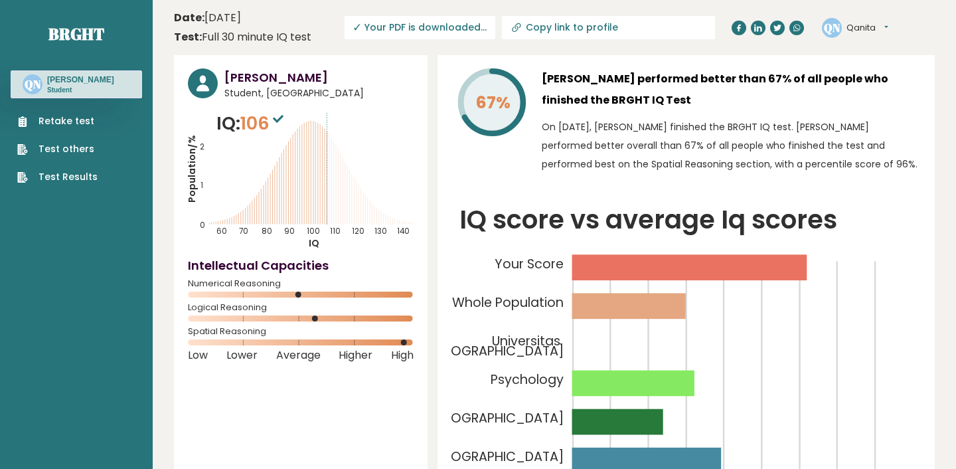
click at [597, 25] on input "Copy link to profile" at bounding box center [616, 27] width 181 height 11
type input "https://brght.org/profile/qanita-nabila/?utm_source=share&utm_medium=copy&utm_c…"
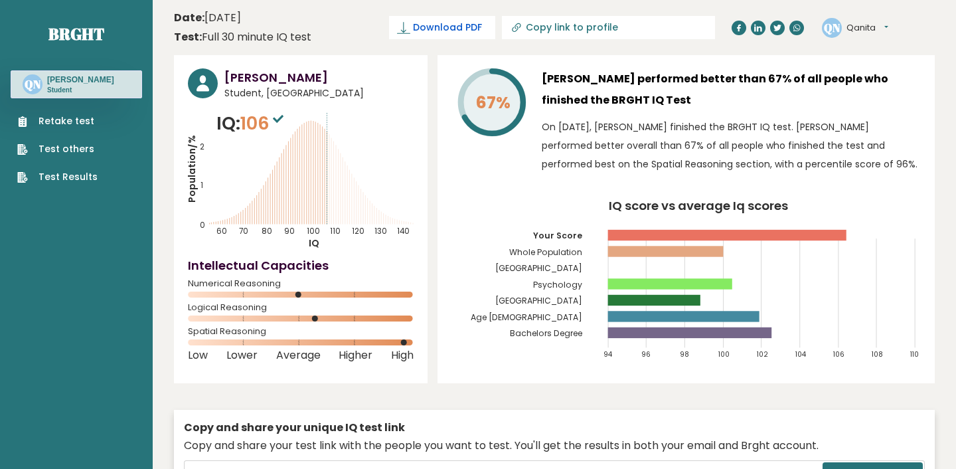
click at [482, 25] on span "Download PDF" at bounding box center [447, 28] width 69 height 14
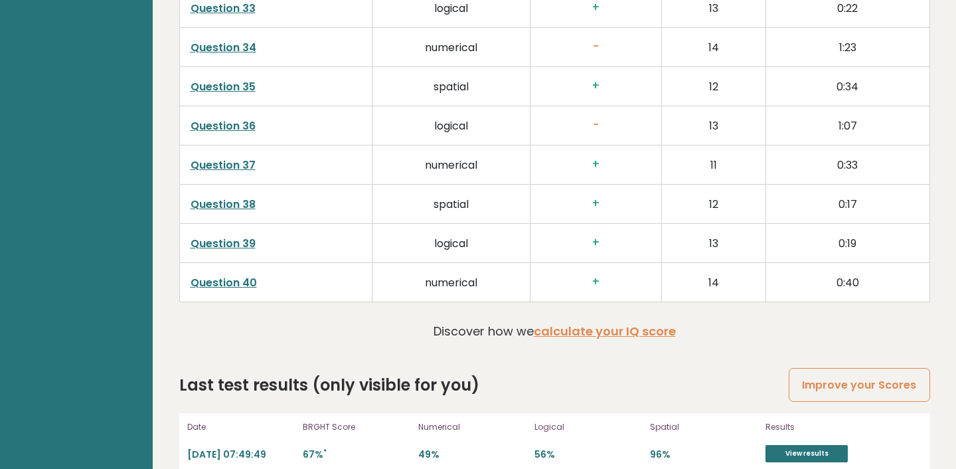
scroll to position [3700, 0]
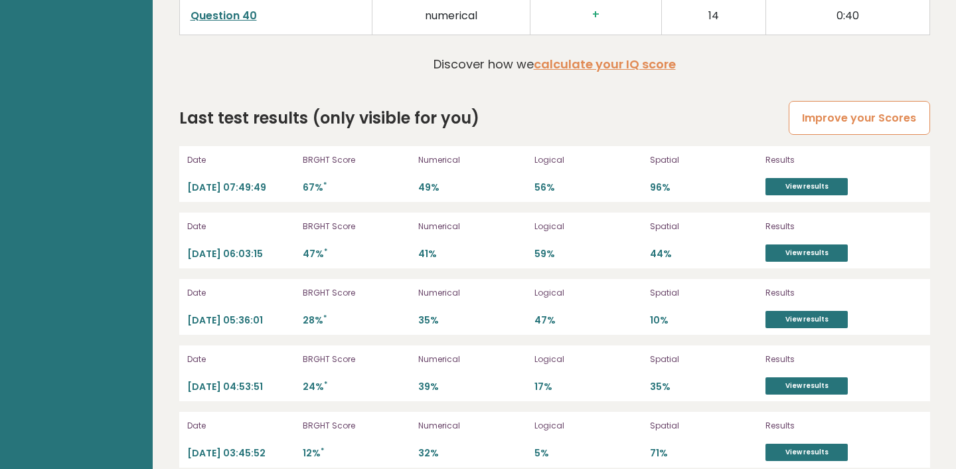
click at [829, 102] on link "Improve your Scores" at bounding box center [859, 118] width 141 height 34
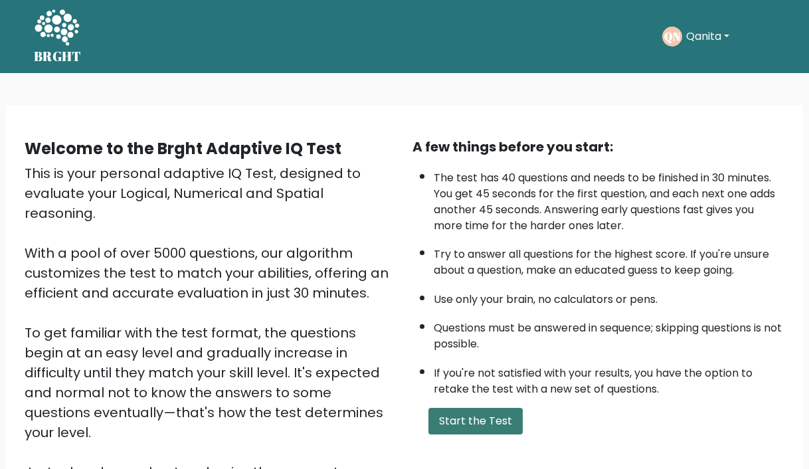
click at [460, 425] on button "Start the Test" at bounding box center [475, 421] width 94 height 27
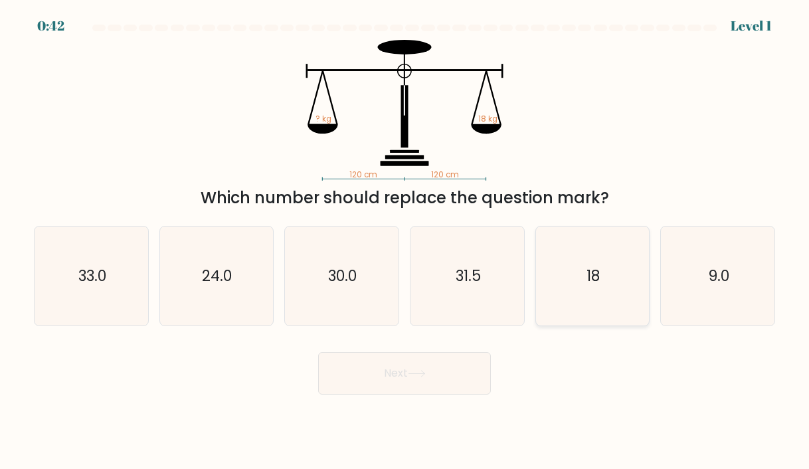
click at [551, 280] on icon "18" at bounding box center [592, 275] width 99 height 99
click at [405, 241] on input "e. 18" at bounding box center [404, 237] width 1 height 7
radio input "true"
click at [369, 396] on body "0:41 Level 1" at bounding box center [404, 234] width 809 height 469
click at [369, 387] on button "Next" at bounding box center [404, 373] width 173 height 43
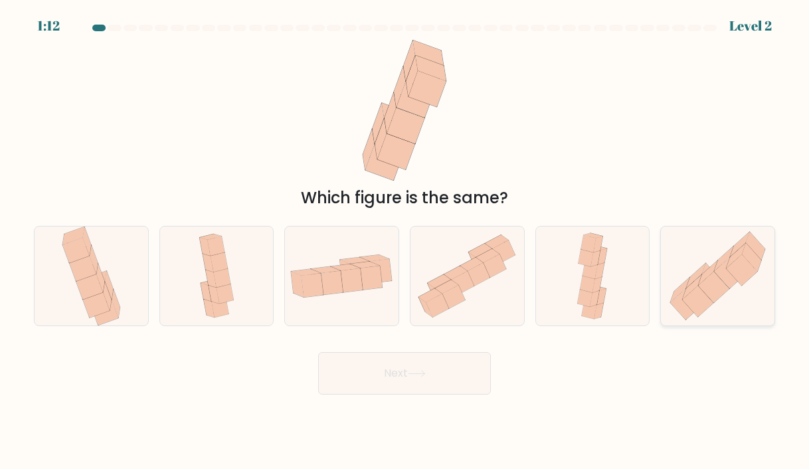
click at [746, 250] on icon at bounding box center [751, 257] width 19 height 29
click at [405, 241] on input "f." at bounding box center [404, 237] width 1 height 7
radio input "true"
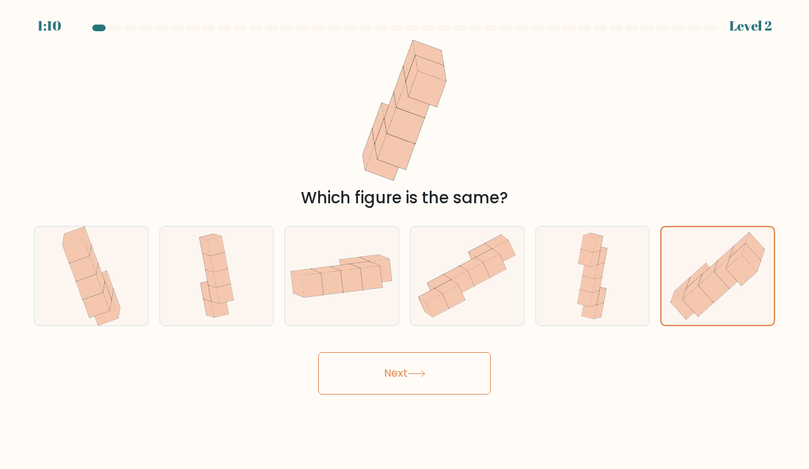
click at [467, 363] on button "Next" at bounding box center [404, 373] width 173 height 43
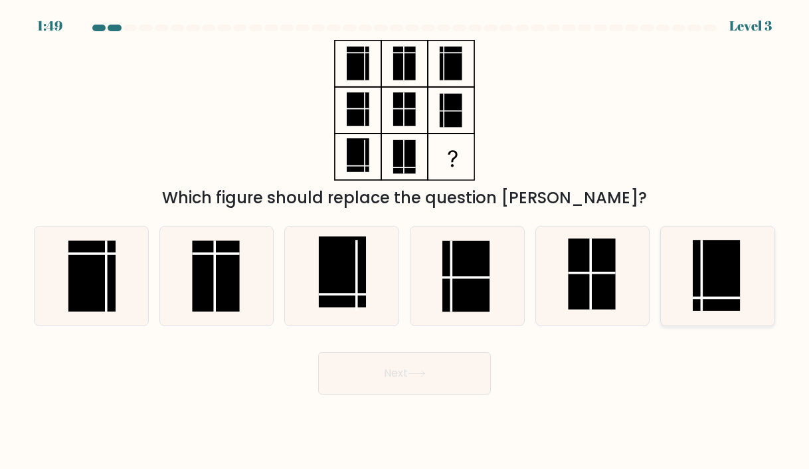
click at [676, 268] on icon at bounding box center [717, 275] width 99 height 99
click at [405, 241] on input "f." at bounding box center [404, 237] width 1 height 7
radio input "true"
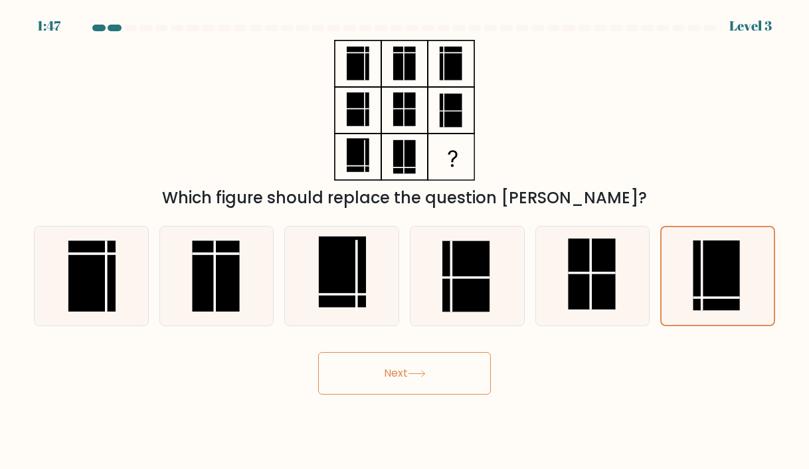
click at [453, 376] on button "Next" at bounding box center [404, 373] width 173 height 43
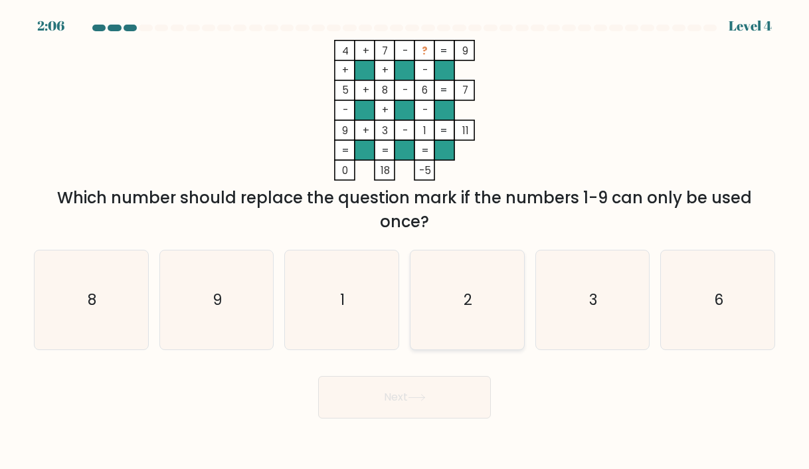
click at [462, 289] on icon "2" at bounding box center [467, 299] width 99 height 99
click at [405, 241] on input "d. 2" at bounding box center [404, 237] width 1 height 7
radio input "true"
click at [434, 388] on button "Next" at bounding box center [404, 397] width 173 height 43
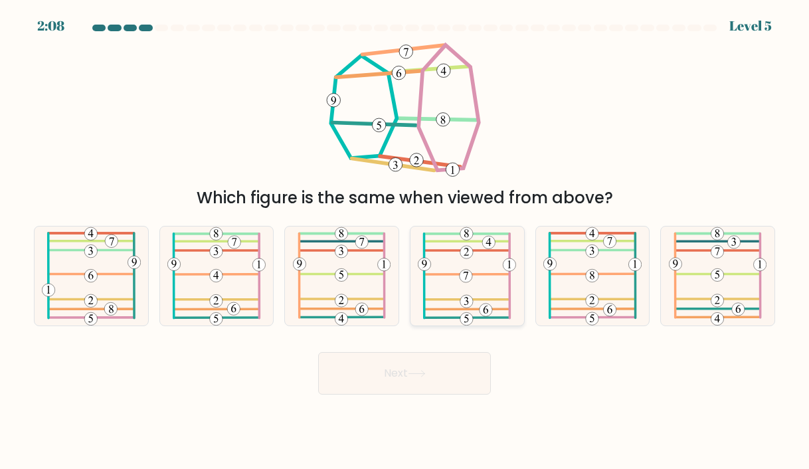
click at [457, 250] on 483 at bounding box center [466, 250] width 85 height 0
click at [405, 241] on input "d." at bounding box center [404, 237] width 1 height 7
radio input "true"
click at [412, 371] on icon at bounding box center [417, 373] width 18 height 7
click at [421, 375] on icon at bounding box center [417, 373] width 18 height 7
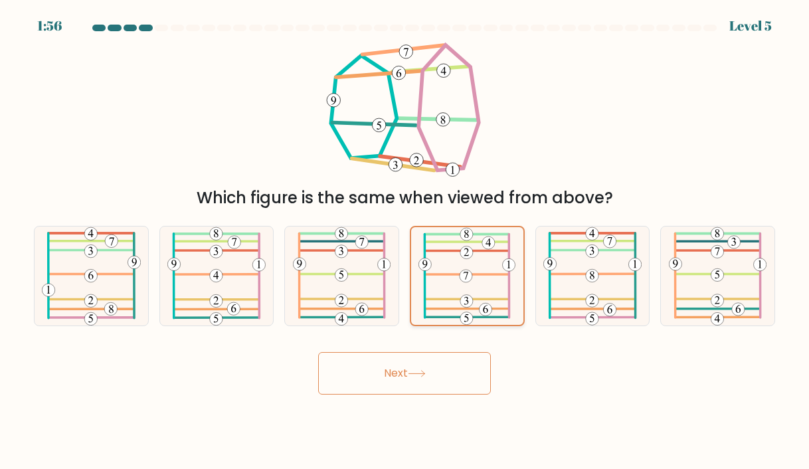
click at [458, 272] on icon at bounding box center [466, 276] width 97 height 98
click at [405, 241] on input "d." at bounding box center [404, 237] width 1 height 7
click at [483, 263] on icon at bounding box center [467, 275] width 98 height 99
click at [405, 241] on input "d." at bounding box center [404, 237] width 1 height 7
radio input "true"
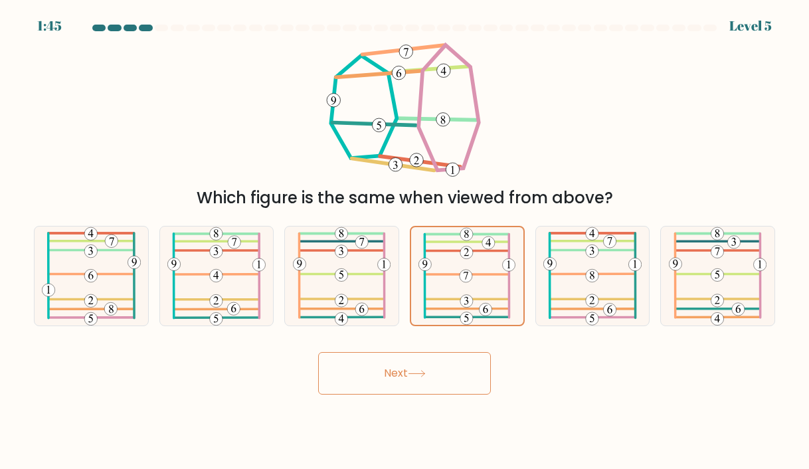
click at [444, 371] on button "Next" at bounding box center [404, 373] width 173 height 43
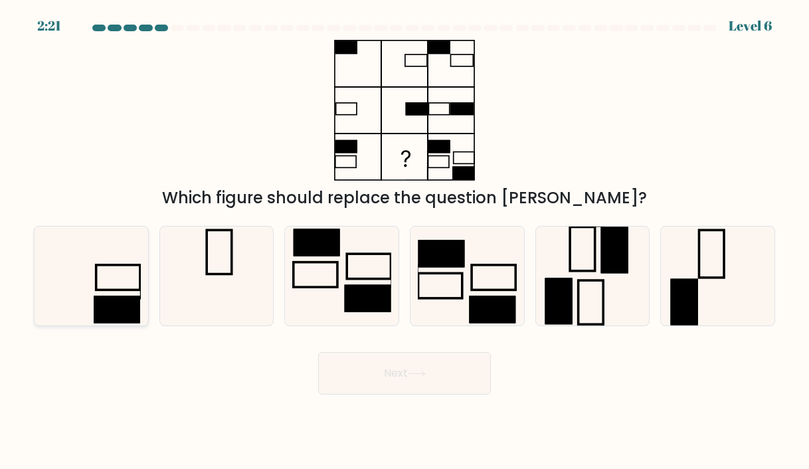
click at [129, 284] on icon at bounding box center [91, 275] width 99 height 99
click at [404, 241] on input "a." at bounding box center [404, 237] width 1 height 7
radio input "true"
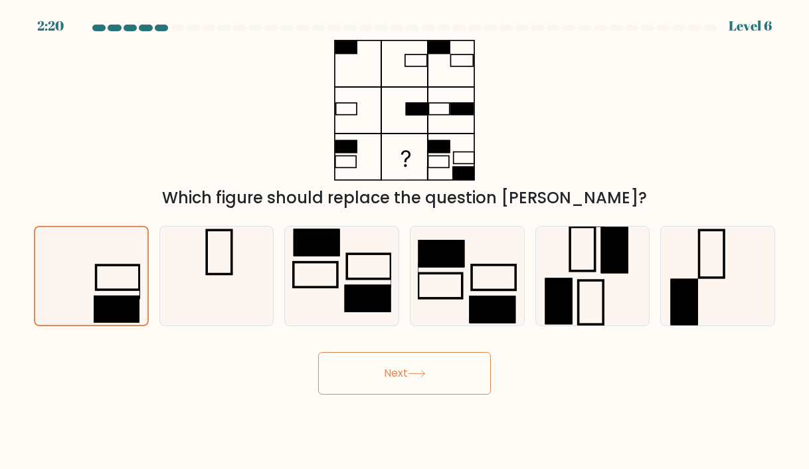
click at [389, 375] on button "Next" at bounding box center [404, 373] width 173 height 43
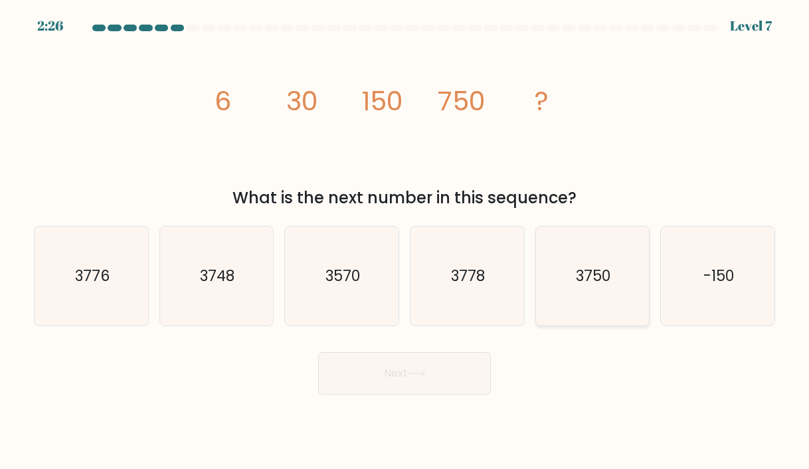
click at [575, 279] on icon "3750" at bounding box center [592, 275] width 99 height 99
click at [405, 241] on input "e. 3750" at bounding box center [404, 237] width 1 height 7
radio input "true"
click at [442, 371] on button "Next" at bounding box center [404, 373] width 173 height 43
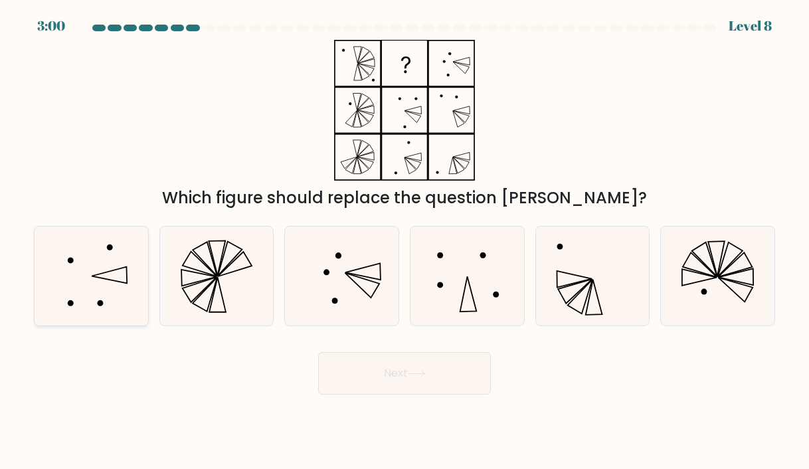
click at [63, 264] on icon at bounding box center [91, 275] width 99 height 99
click at [404, 241] on input "a." at bounding box center [404, 237] width 1 height 7
radio input "true"
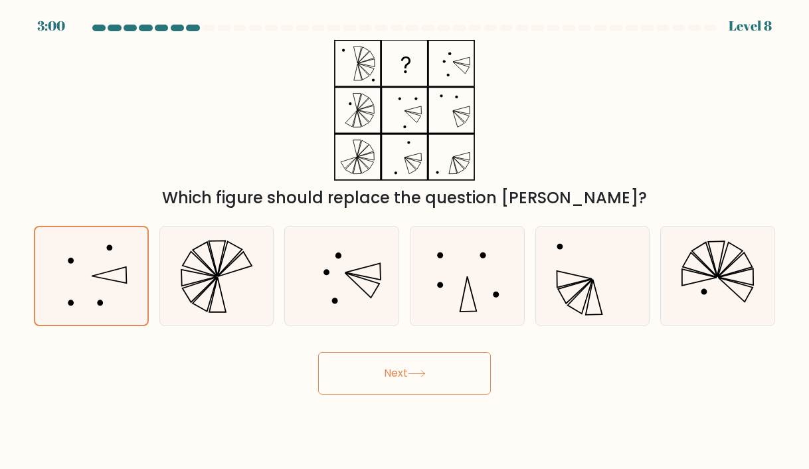
click at [380, 373] on button "Next" at bounding box center [404, 373] width 173 height 43
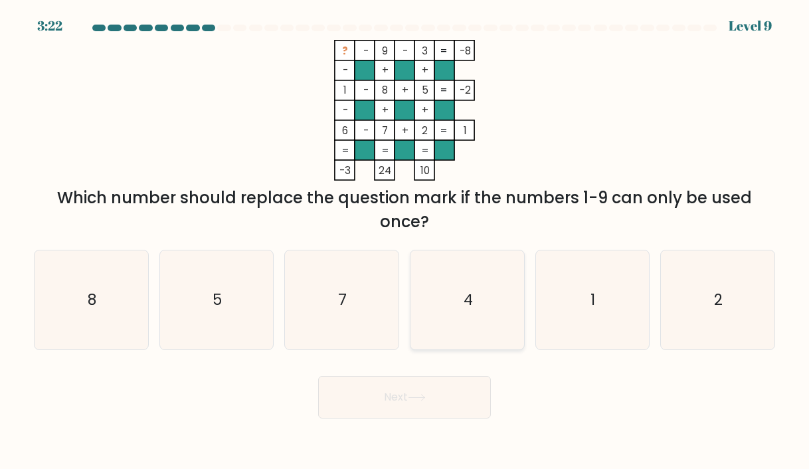
click at [509, 256] on icon "4" at bounding box center [467, 299] width 99 height 99
click at [405, 241] on input "d. 4" at bounding box center [404, 237] width 1 height 7
radio input "true"
click at [429, 389] on button "Next" at bounding box center [404, 397] width 173 height 43
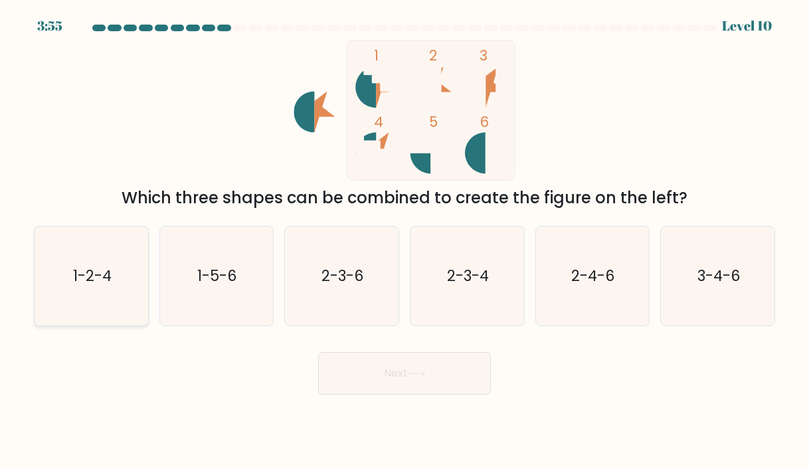
click at [66, 269] on icon "1-2-4" at bounding box center [91, 275] width 99 height 99
click at [404, 241] on input "a. 1-2-4" at bounding box center [404, 237] width 1 height 7
radio input "true"
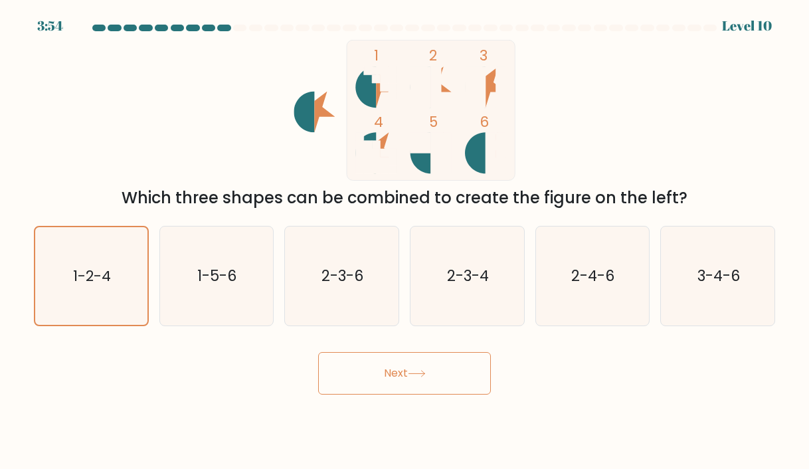
click at [412, 366] on button "Next" at bounding box center [404, 373] width 173 height 43
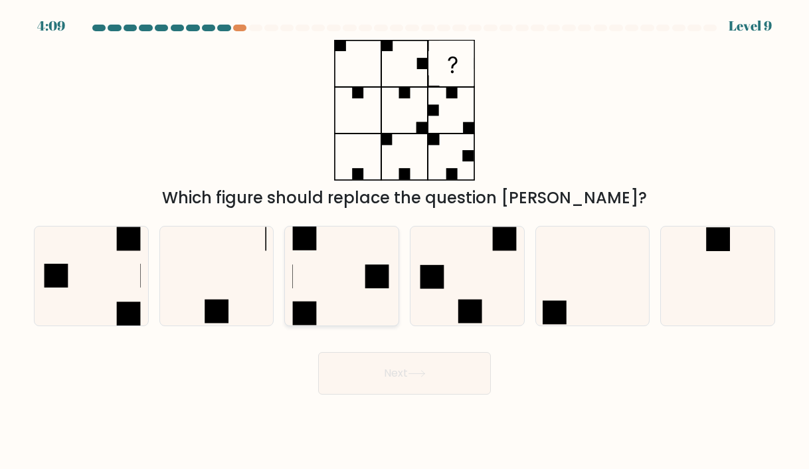
click at [344, 238] on icon at bounding box center [341, 275] width 99 height 99
click at [404, 238] on input "c." at bounding box center [404, 237] width 1 height 7
radio input "true"
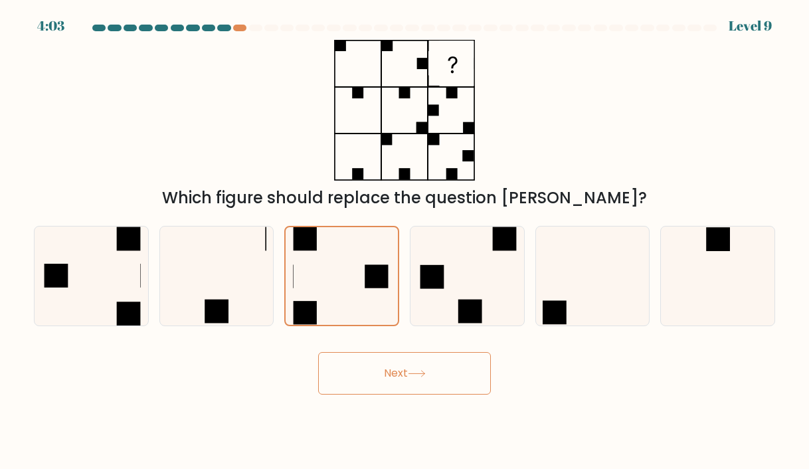
click at [410, 368] on button "Next" at bounding box center [404, 373] width 173 height 43
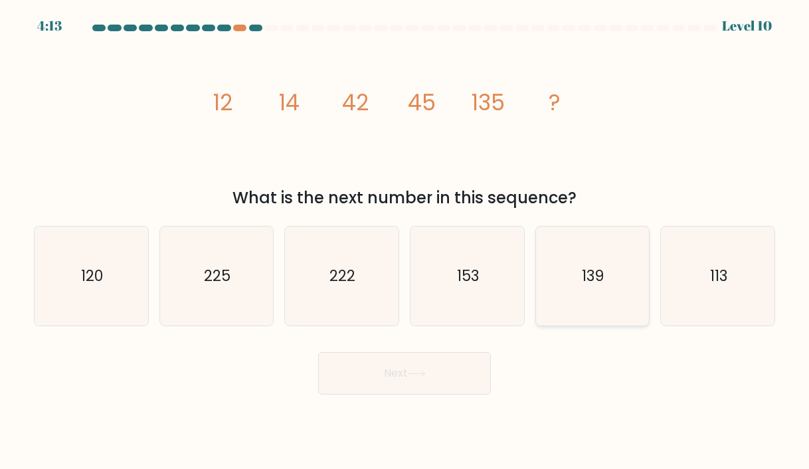
click at [576, 228] on icon "139" at bounding box center [592, 275] width 99 height 99
click at [405, 234] on input "e. 139" at bounding box center [404, 237] width 1 height 7
radio input "true"
click at [461, 367] on button "Next" at bounding box center [404, 373] width 173 height 43
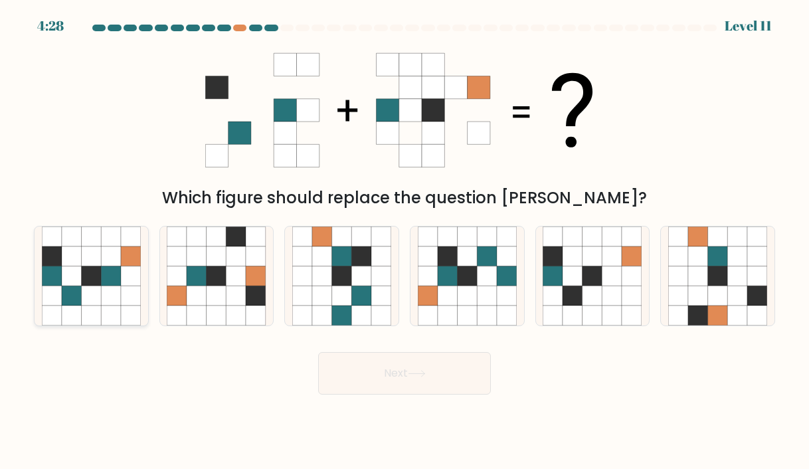
click at [86, 284] on icon at bounding box center [91, 276] width 20 height 20
click at [404, 241] on input "a." at bounding box center [404, 237] width 1 height 7
radio input "true"
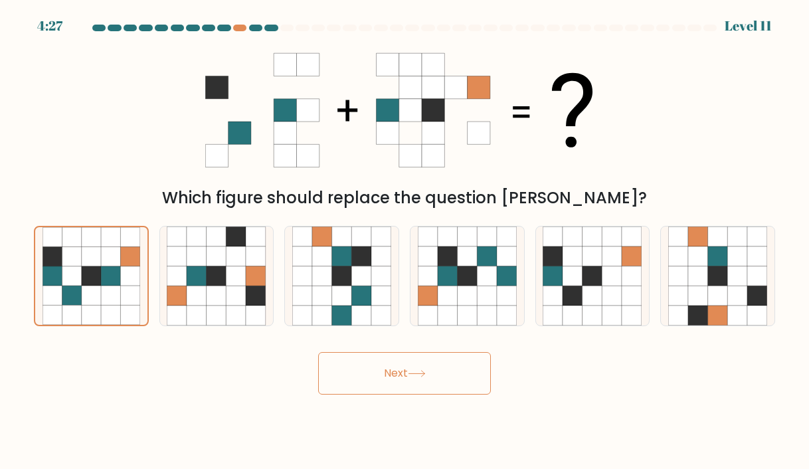
click at [425, 390] on button "Next" at bounding box center [404, 373] width 173 height 43
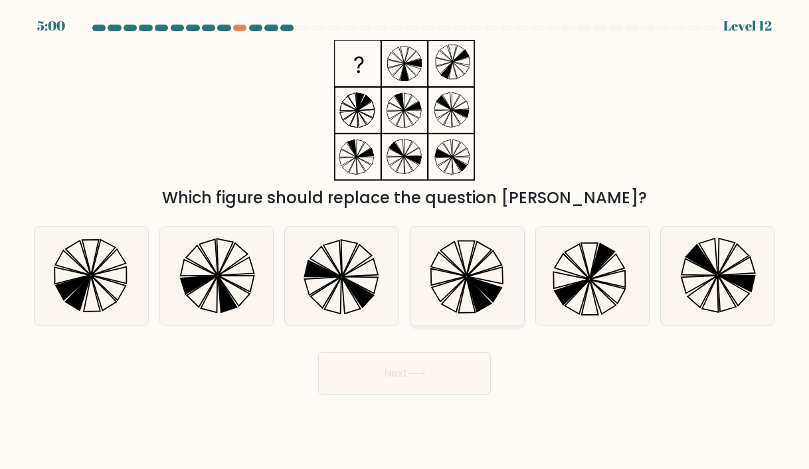
click at [468, 286] on icon at bounding box center [466, 295] width 17 height 35
click at [405, 241] on input "d." at bounding box center [404, 237] width 1 height 7
radio input "true"
click at [421, 379] on button "Next" at bounding box center [404, 373] width 173 height 43
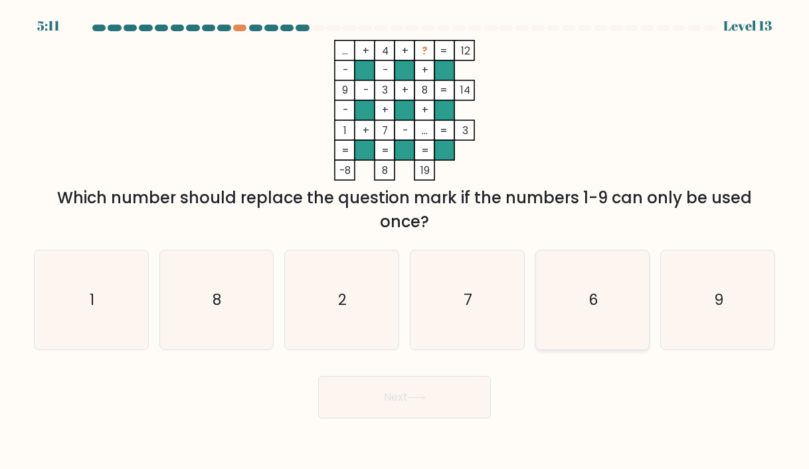
click at [610, 292] on icon "6" at bounding box center [592, 299] width 99 height 99
click at [405, 241] on input "e. 6" at bounding box center [404, 237] width 1 height 7
radio input "true"
click at [469, 375] on div "Next" at bounding box center [404, 392] width 757 height 52
click at [456, 394] on button "Next" at bounding box center [404, 397] width 173 height 43
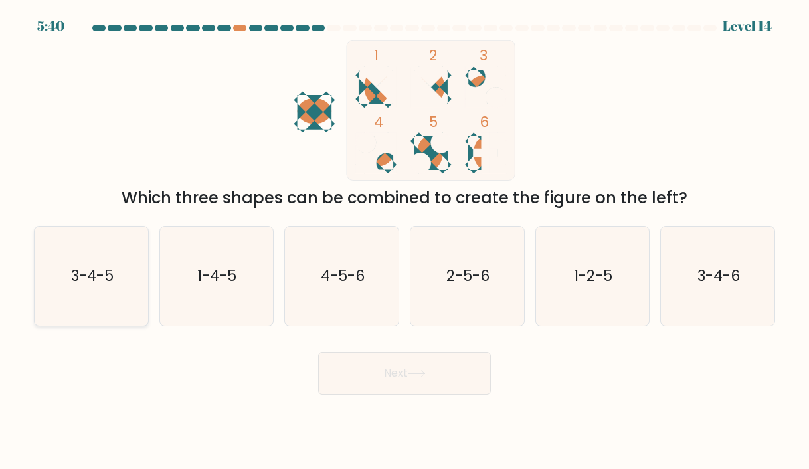
click at [129, 296] on icon "3-4-5" at bounding box center [91, 275] width 99 height 99
click at [404, 241] on input "a. 3-4-5" at bounding box center [404, 237] width 1 height 7
radio input "true"
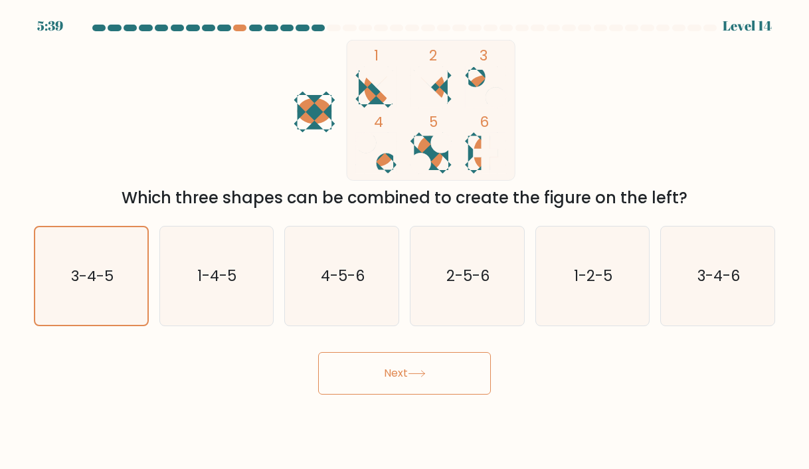
click at [350, 375] on button "Next" at bounding box center [404, 373] width 173 height 43
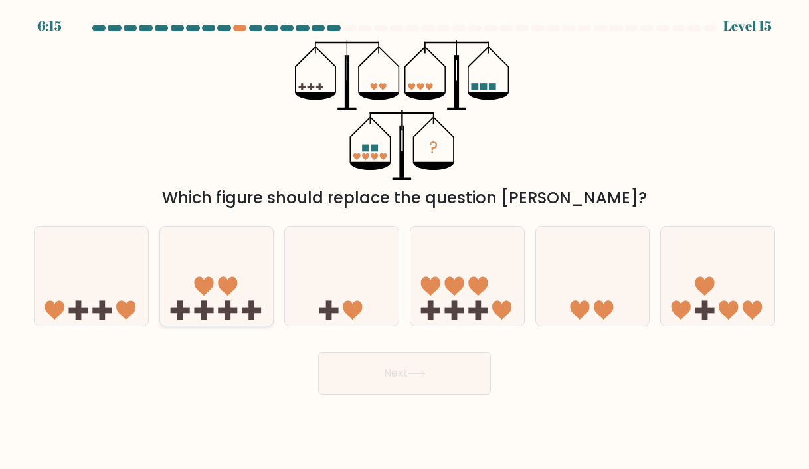
click at [218, 280] on icon at bounding box center [217, 276] width 114 height 94
click at [404, 241] on input "b." at bounding box center [404, 237] width 1 height 7
radio input "true"
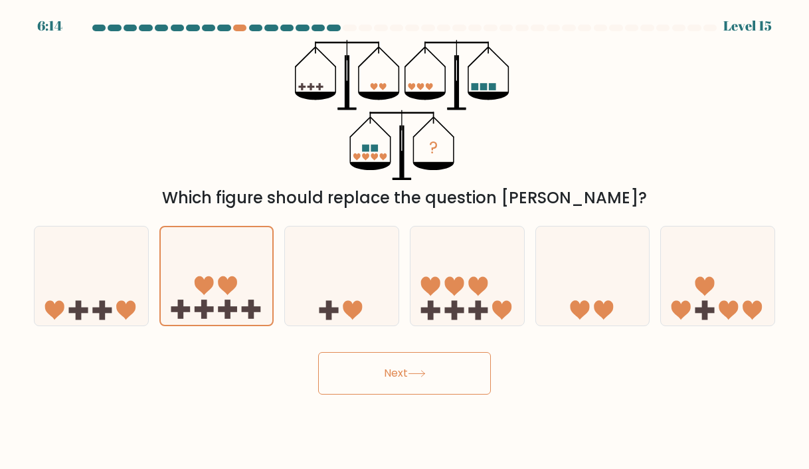
click at [452, 374] on button "Next" at bounding box center [404, 373] width 173 height 43
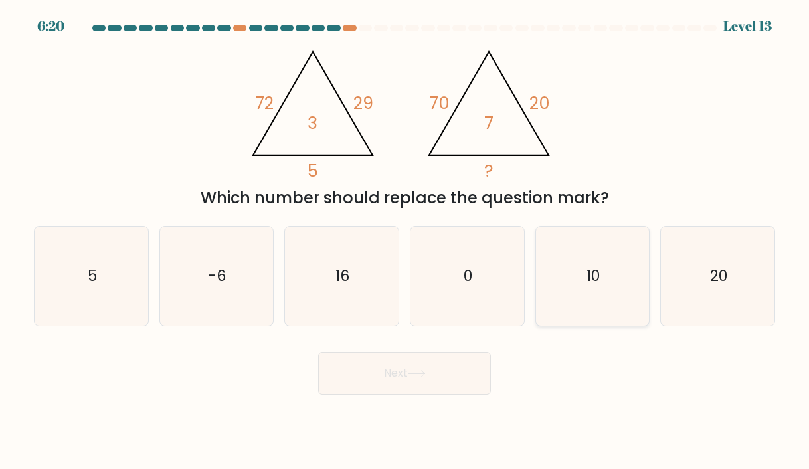
click at [604, 307] on icon "10" at bounding box center [592, 275] width 99 height 99
click at [405, 241] on input "e. 10" at bounding box center [404, 237] width 1 height 7
radio input "true"
click at [432, 373] on button "Next" at bounding box center [404, 373] width 173 height 43
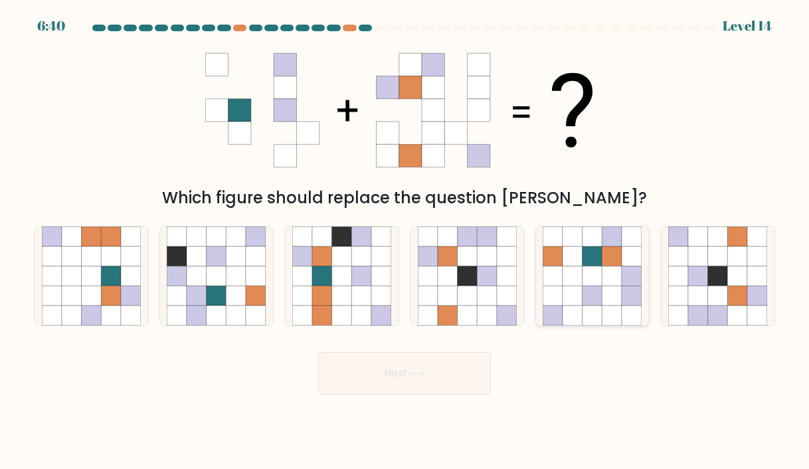
click at [570, 274] on icon at bounding box center [572, 276] width 20 height 20
click at [405, 241] on input "e." at bounding box center [404, 237] width 1 height 7
radio input "true"
click at [425, 364] on button "Next" at bounding box center [404, 373] width 173 height 43
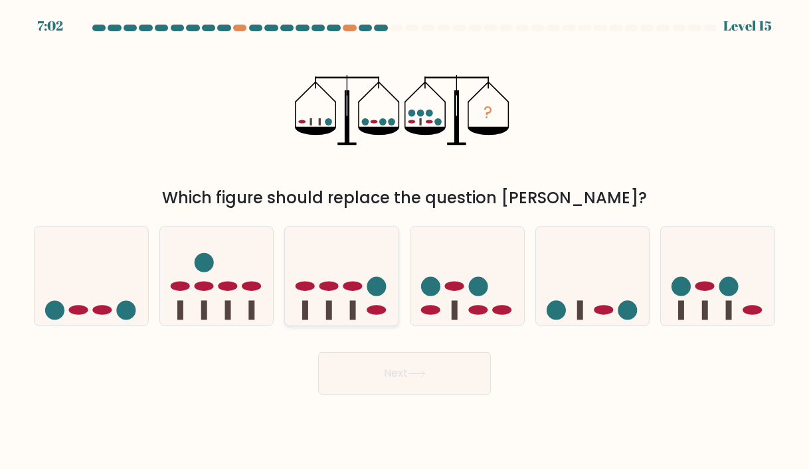
click at [389, 303] on icon at bounding box center [342, 276] width 114 height 94
click at [404, 241] on input "c." at bounding box center [404, 237] width 1 height 7
radio input "true"
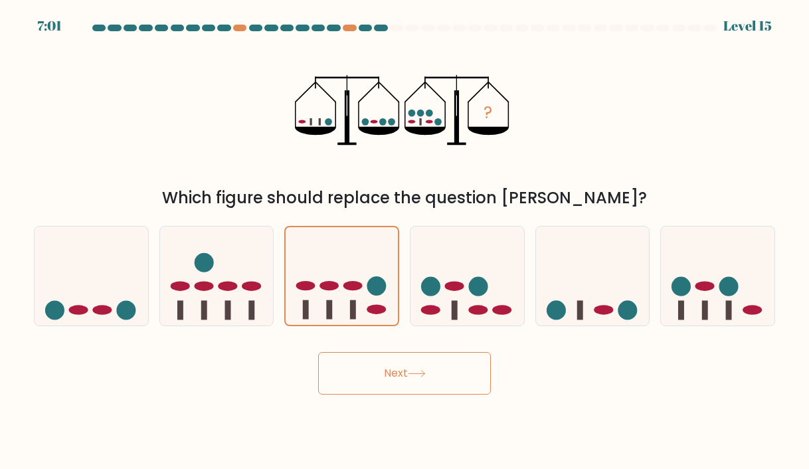
click at [415, 388] on button "Next" at bounding box center [404, 373] width 173 height 43
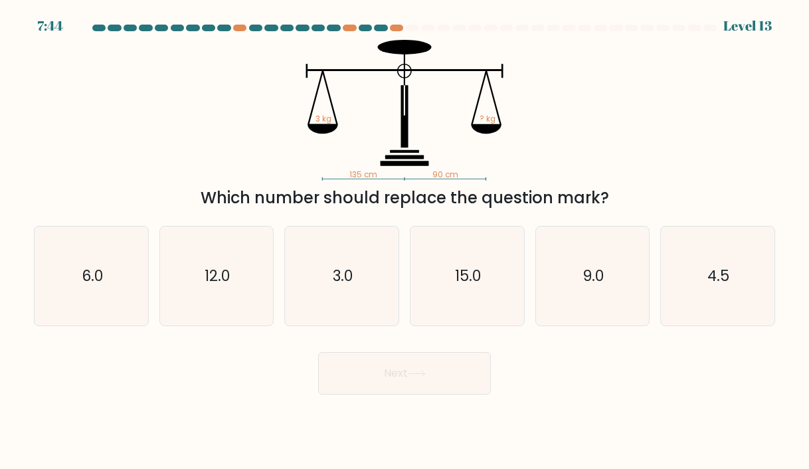
click at [612, 105] on div "135 cm 90 cm 3 kg ? kg Which number should replace the question mark?" at bounding box center [404, 125] width 757 height 170
click at [680, 284] on icon "4.5" at bounding box center [717, 275] width 99 height 99
click at [405, 241] on input "f. 4.5" at bounding box center [404, 237] width 1 height 7
radio input "true"
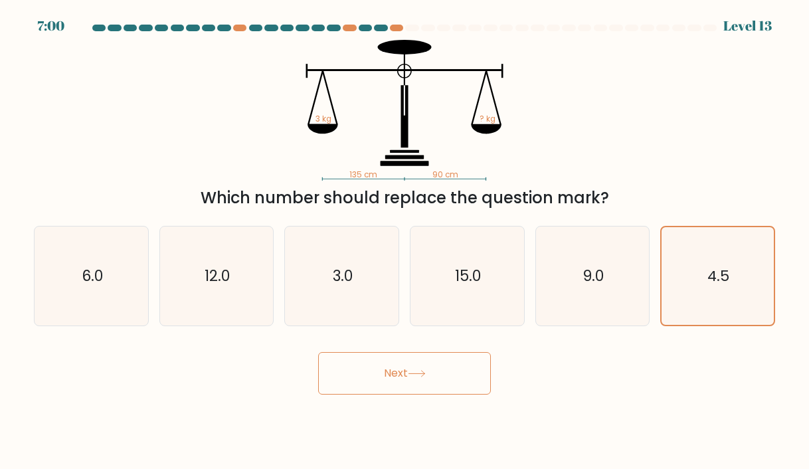
click at [415, 376] on icon at bounding box center [417, 373] width 18 height 7
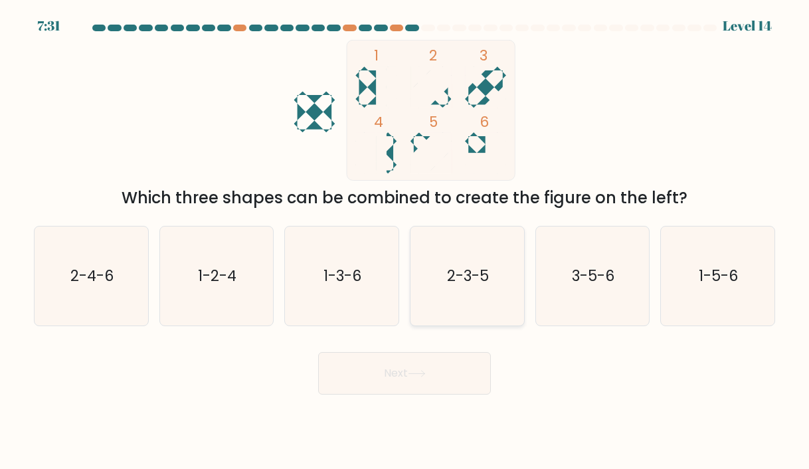
click at [446, 270] on icon "2-3-5" at bounding box center [467, 275] width 99 height 99
click at [405, 241] on input "d. 2-3-5" at bounding box center [404, 237] width 1 height 7
radio input "true"
click at [434, 359] on button "Next" at bounding box center [404, 373] width 173 height 43
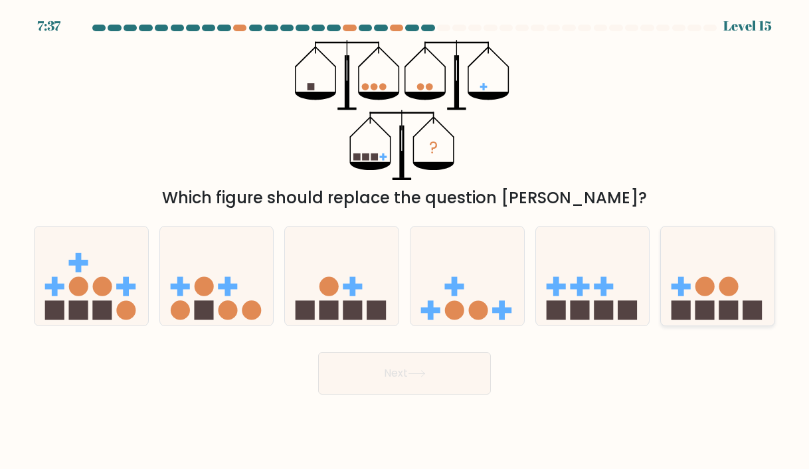
click at [702, 283] on circle at bounding box center [704, 285] width 19 height 19
click at [405, 241] on input "f." at bounding box center [404, 237] width 1 height 7
radio input "true"
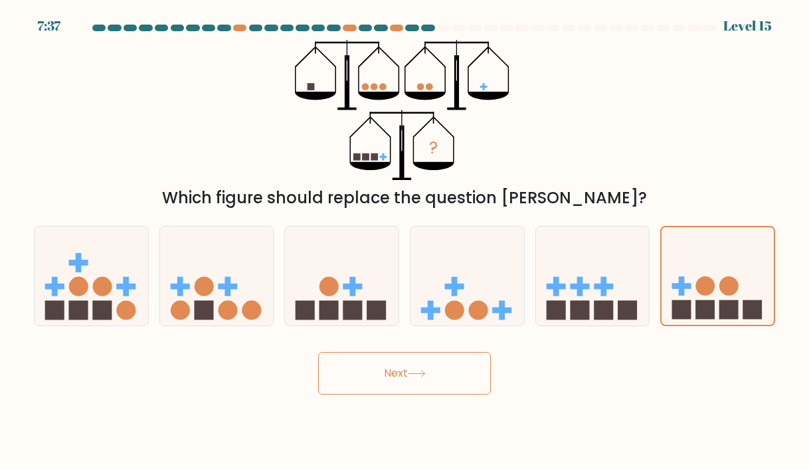
click at [417, 363] on button "Next" at bounding box center [404, 373] width 173 height 43
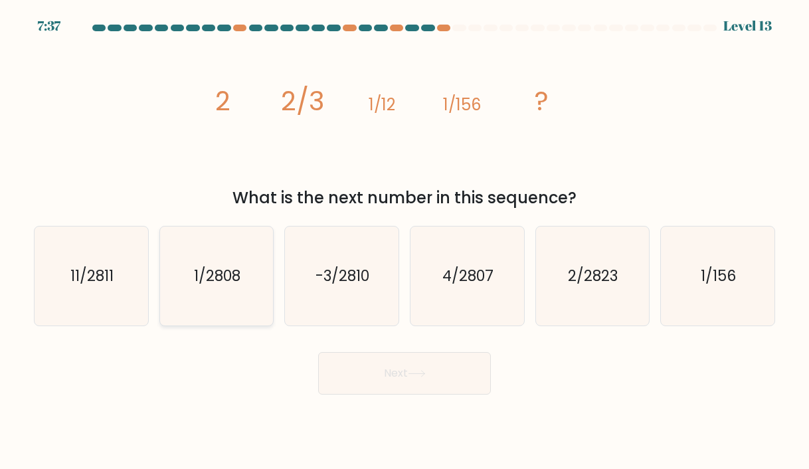
click at [230, 274] on text "1/2808" at bounding box center [217, 276] width 46 height 21
click at [404, 241] on input "b. 1/2808" at bounding box center [404, 237] width 1 height 7
radio input "true"
click at [392, 380] on button "Next" at bounding box center [404, 373] width 173 height 43
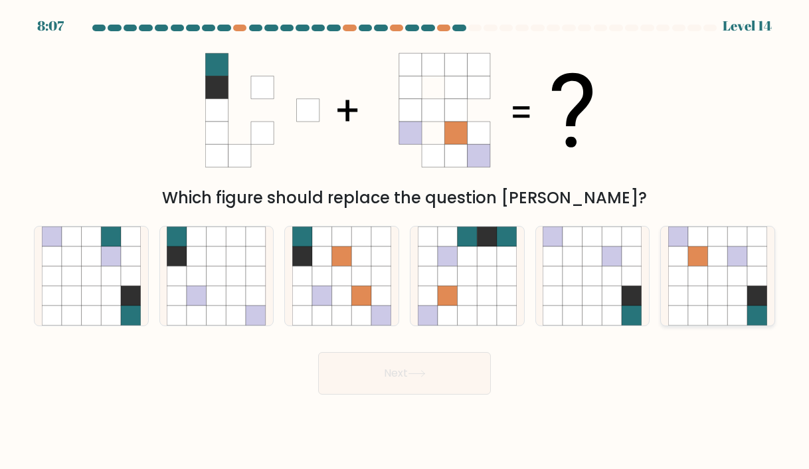
click at [700, 285] on icon at bounding box center [698, 276] width 20 height 20
click at [405, 241] on input "f." at bounding box center [404, 237] width 1 height 7
radio input "true"
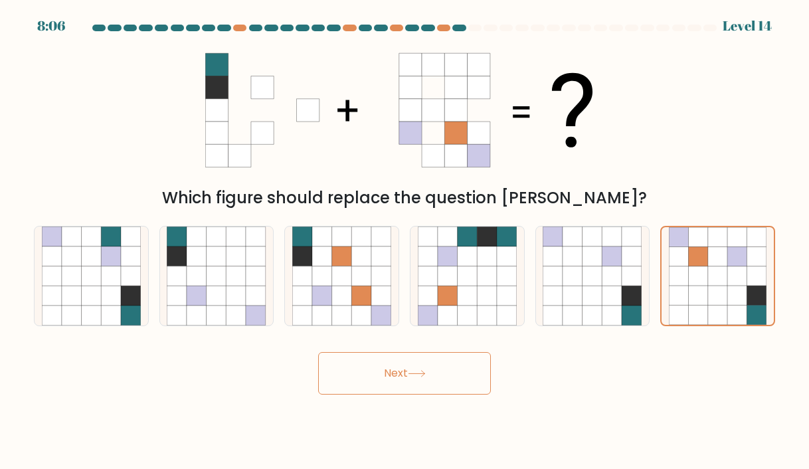
click at [432, 378] on button "Next" at bounding box center [404, 373] width 173 height 43
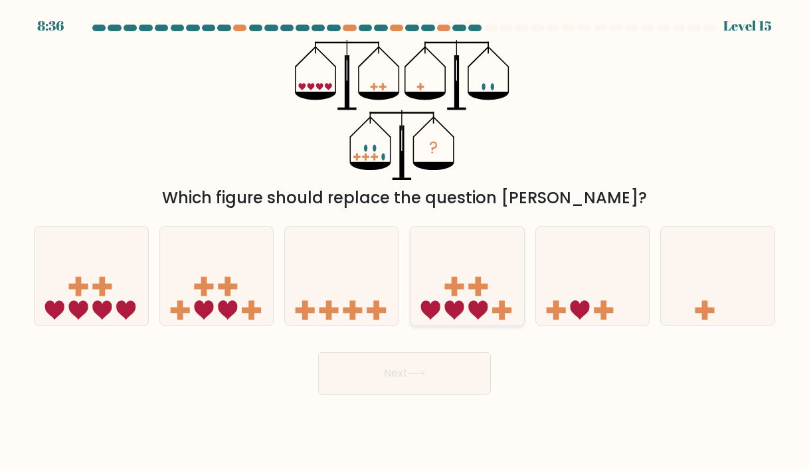
click at [468, 256] on icon at bounding box center [467, 276] width 114 height 94
click at [405, 241] on input "d." at bounding box center [404, 237] width 1 height 7
radio input "true"
click at [432, 368] on button "Next" at bounding box center [404, 373] width 173 height 43
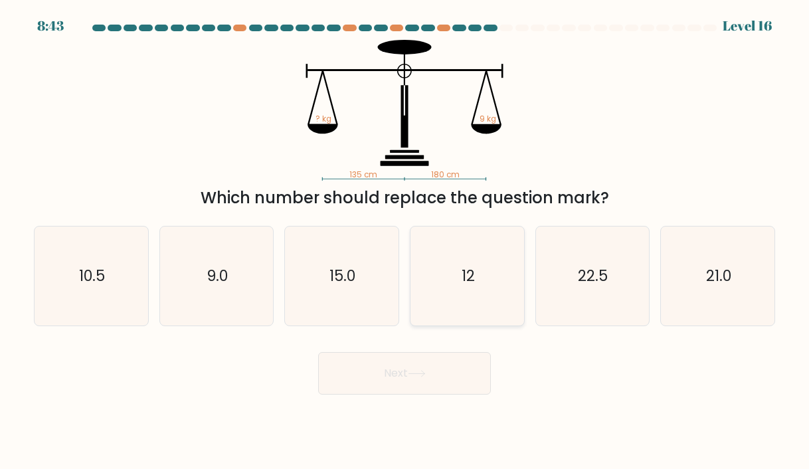
click at [418, 267] on icon "12" at bounding box center [467, 275] width 99 height 99
click at [405, 241] on input "d. 12" at bounding box center [404, 237] width 1 height 7
radio input "true"
click at [418, 402] on body "8:42 Level 16" at bounding box center [404, 234] width 809 height 469
click at [420, 388] on button "Next" at bounding box center [404, 373] width 173 height 43
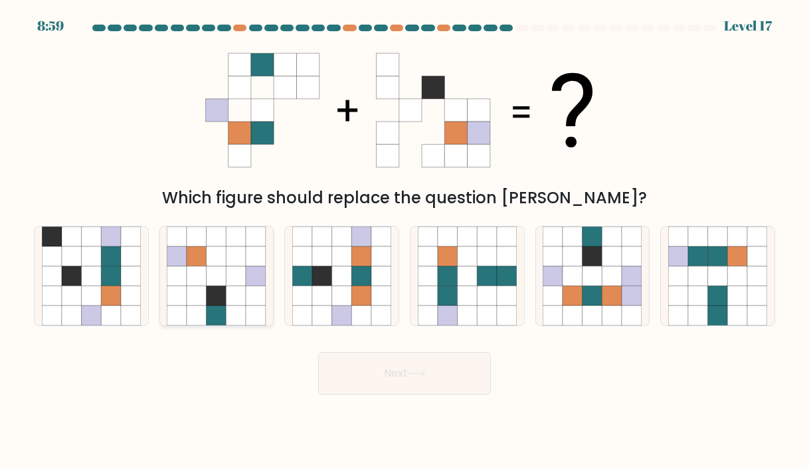
click at [180, 282] on icon at bounding box center [177, 276] width 20 height 20
click at [404, 241] on input "b." at bounding box center [404, 237] width 1 height 7
radio input "true"
click at [325, 300] on icon at bounding box center [322, 296] width 20 height 20
click at [404, 241] on input "c." at bounding box center [404, 237] width 1 height 7
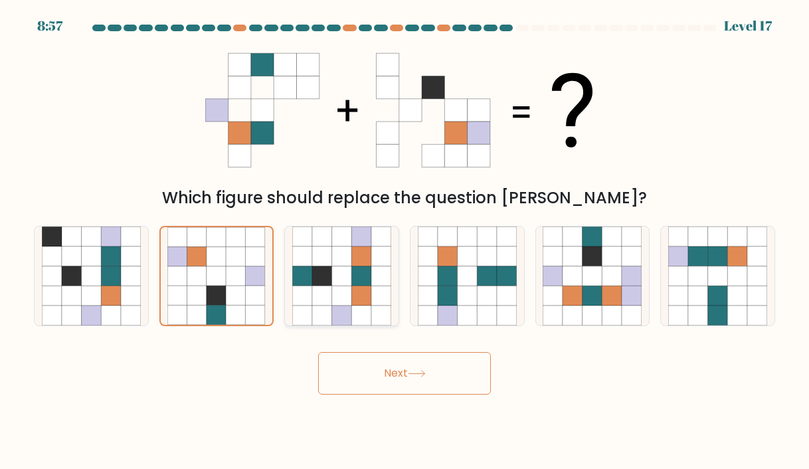
radio input "true"
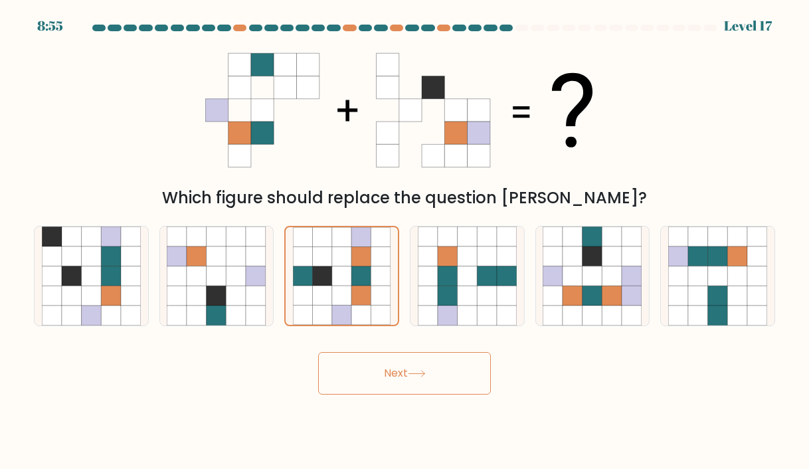
click at [374, 362] on button "Next" at bounding box center [404, 373] width 173 height 43
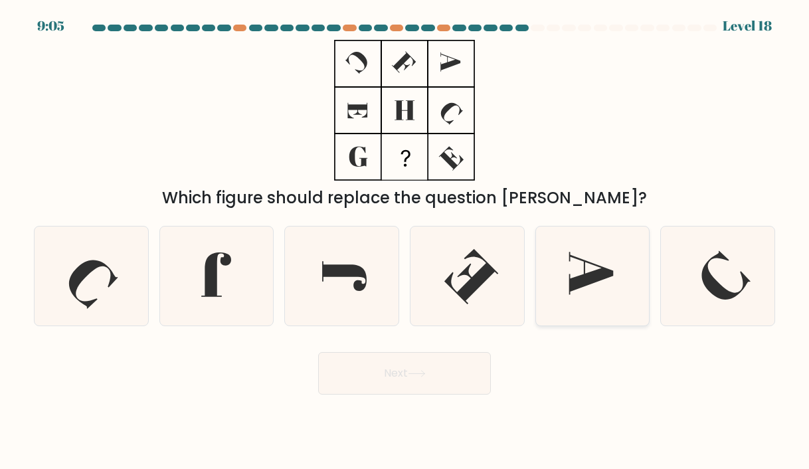
click at [614, 280] on icon at bounding box center [592, 275] width 99 height 99
click at [405, 241] on input "e." at bounding box center [404, 237] width 1 height 7
radio input "true"
click at [128, 290] on icon at bounding box center [91, 275] width 99 height 99
click at [404, 241] on input "a." at bounding box center [404, 237] width 1 height 7
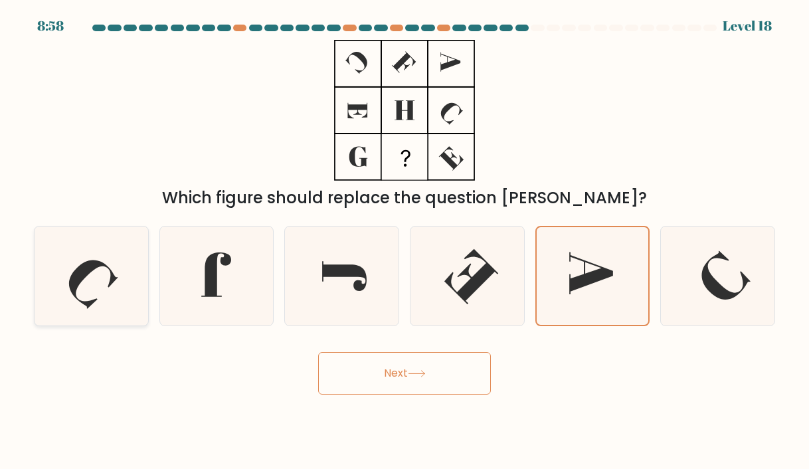
radio input "true"
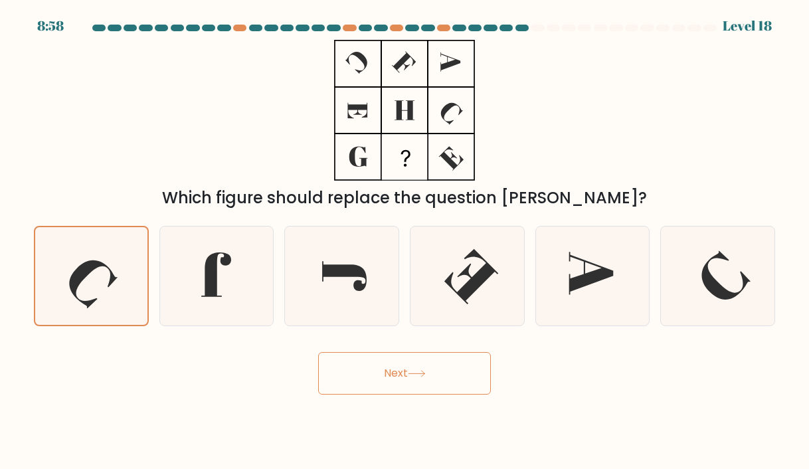
click at [466, 383] on button "Next" at bounding box center [404, 373] width 173 height 43
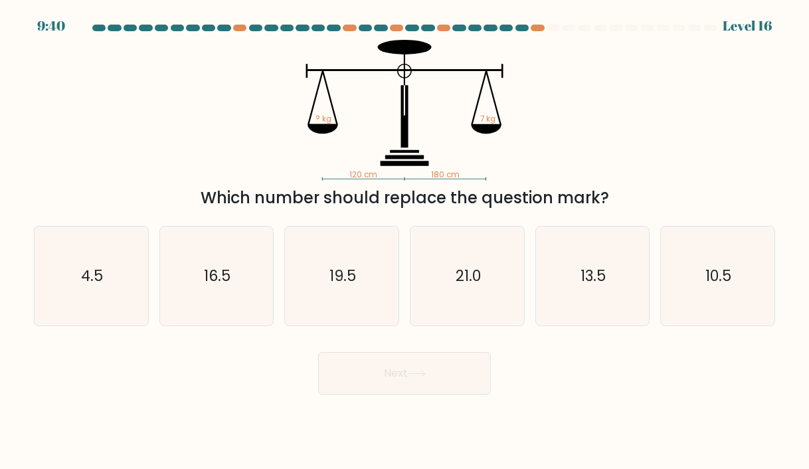
click at [673, 165] on div "120 cm 180 cm ? kg 7 kg Which number should replace the question mark?" at bounding box center [404, 125] width 757 height 170
click at [449, 271] on icon "21.0" at bounding box center [467, 275] width 99 height 99
click at [405, 241] on input "d. 21.0" at bounding box center [404, 237] width 1 height 7
radio input "true"
click at [153, 284] on div "a. 4.5" at bounding box center [92, 276] width 126 height 100
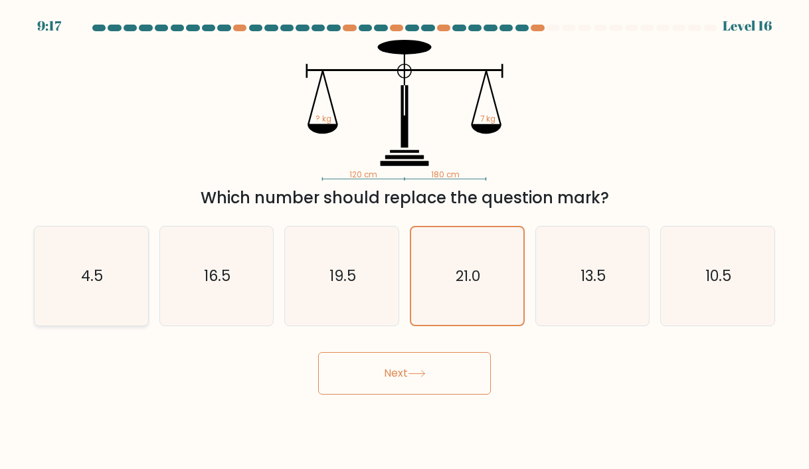
click at [115, 290] on icon "4.5" at bounding box center [91, 275] width 99 height 99
click at [404, 241] on input "a. 4.5" at bounding box center [404, 237] width 1 height 7
radio input "true"
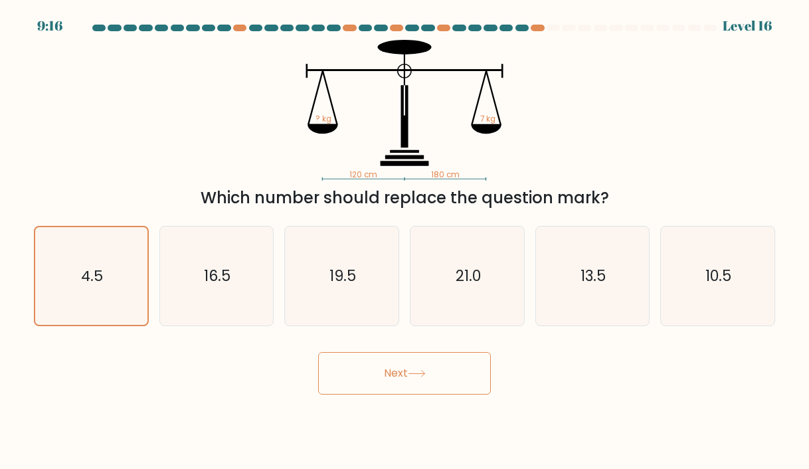
click at [370, 365] on button "Next" at bounding box center [404, 373] width 173 height 43
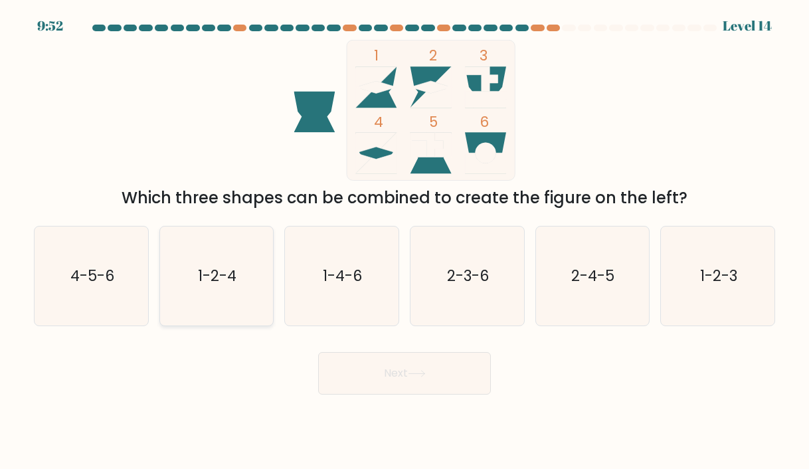
click at [223, 261] on icon "1-2-4" at bounding box center [216, 275] width 99 height 99
click at [404, 241] on input "b. 1-2-4" at bounding box center [404, 237] width 1 height 7
radio input "true"
click at [388, 375] on button "Next" at bounding box center [404, 373] width 173 height 43
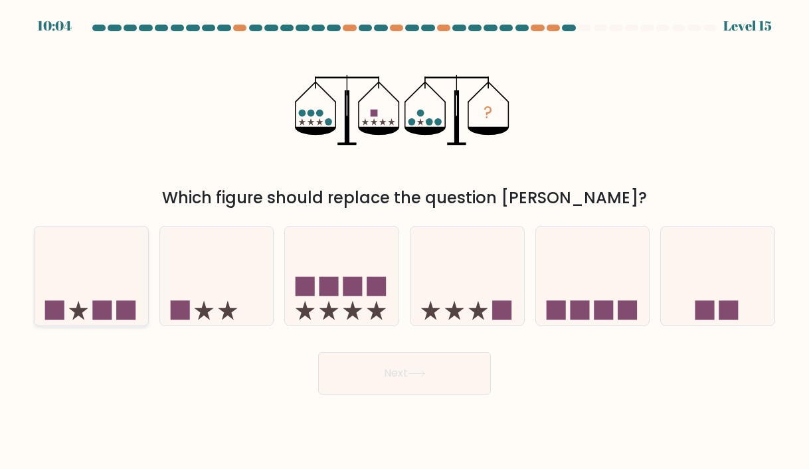
click at [56, 288] on icon at bounding box center [92, 276] width 114 height 94
click at [404, 241] on input "a." at bounding box center [404, 237] width 1 height 7
radio input "true"
click at [301, 298] on icon at bounding box center [342, 276] width 114 height 94
click at [404, 241] on input "c." at bounding box center [404, 237] width 1 height 7
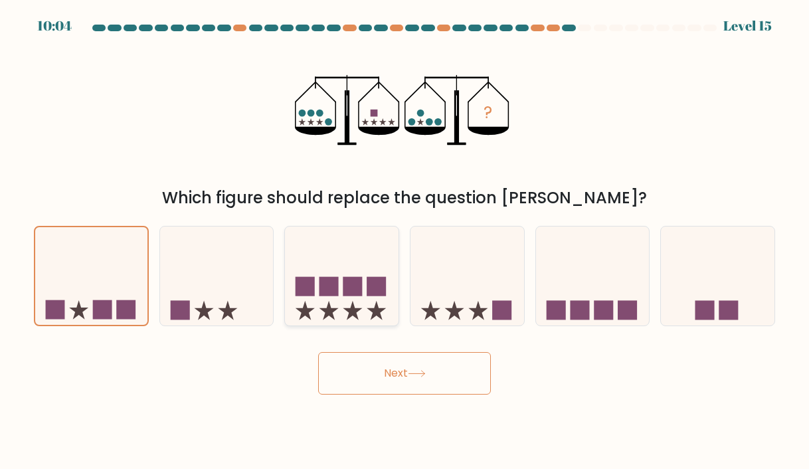
radio input "true"
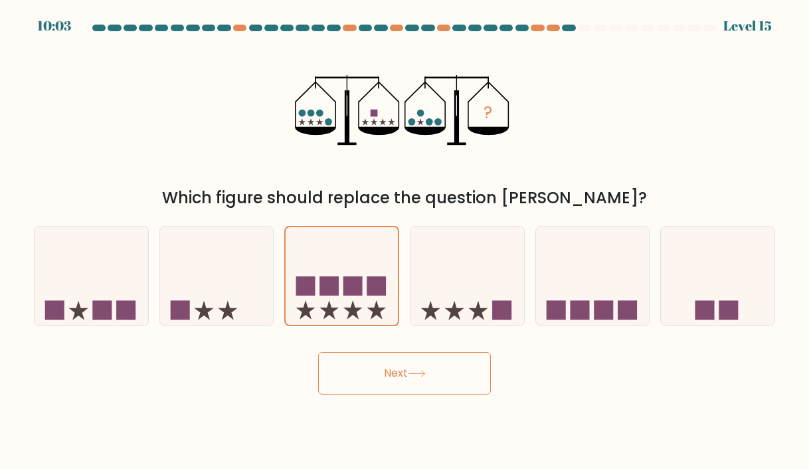
click at [407, 380] on button "Next" at bounding box center [404, 373] width 173 height 43
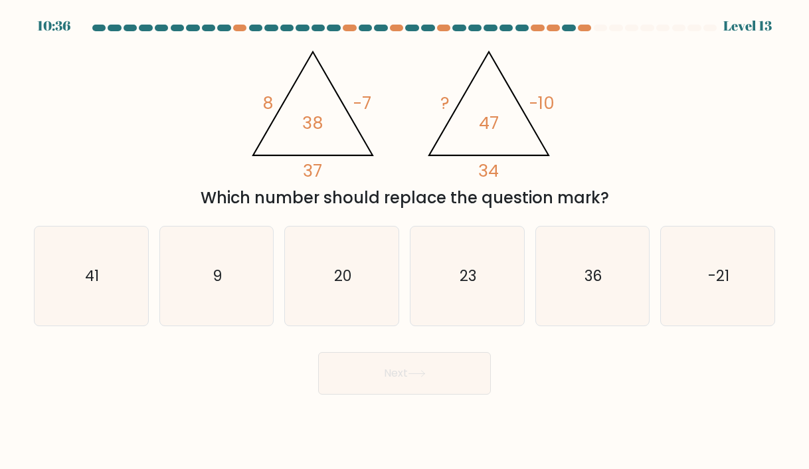
click at [648, 146] on div "@import url('https://fonts.googleapis.com/css?family=Abril+Fatface:400,100,100i…" at bounding box center [404, 125] width 757 height 170
click at [588, 27] on div at bounding box center [584, 28] width 13 height 7
click at [418, 236] on icon "23" at bounding box center [467, 275] width 99 height 99
click at [405, 236] on input "d. 23" at bounding box center [404, 237] width 1 height 7
radio input "true"
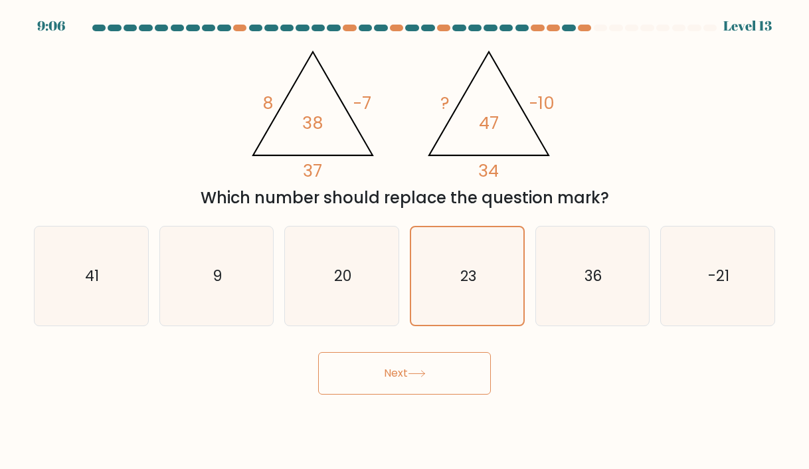
click at [424, 368] on button "Next" at bounding box center [404, 373] width 173 height 43
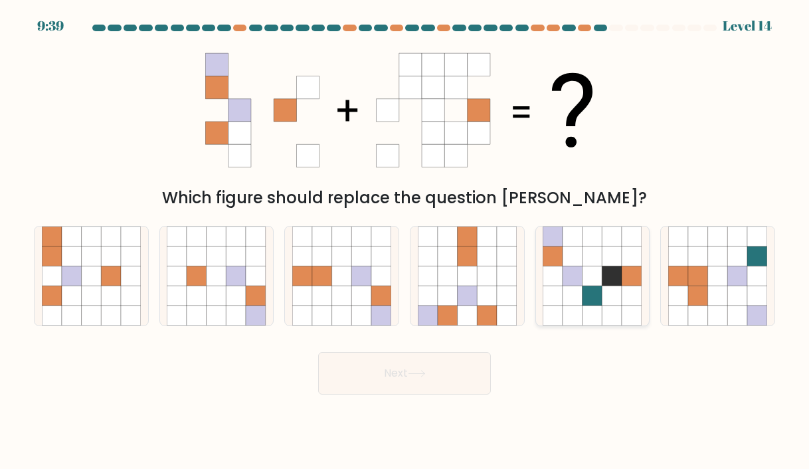
click at [600, 253] on icon at bounding box center [592, 256] width 20 height 20
click at [405, 241] on input "e." at bounding box center [404, 237] width 1 height 7
radio input "true"
click at [442, 359] on button "Next" at bounding box center [404, 373] width 173 height 43
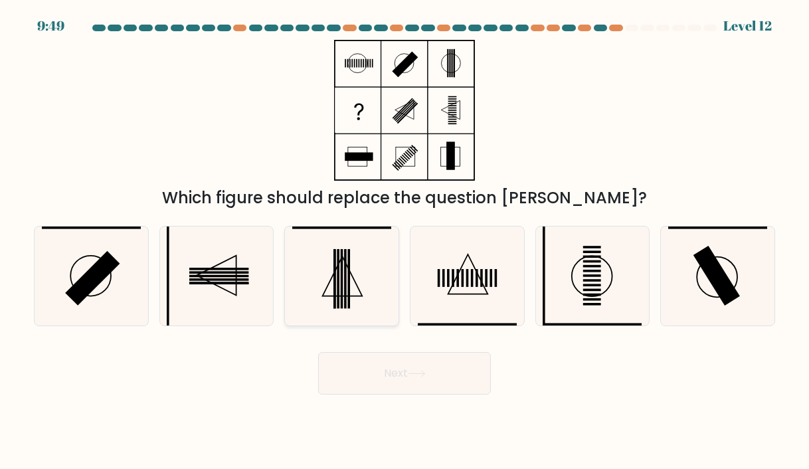
click at [375, 300] on icon at bounding box center [341, 275] width 99 height 99
click at [404, 241] on input "c." at bounding box center [404, 237] width 1 height 7
radio input "true"
click at [96, 294] on icon at bounding box center [91, 275] width 99 height 99
click at [404, 241] on input "a." at bounding box center [404, 237] width 1 height 7
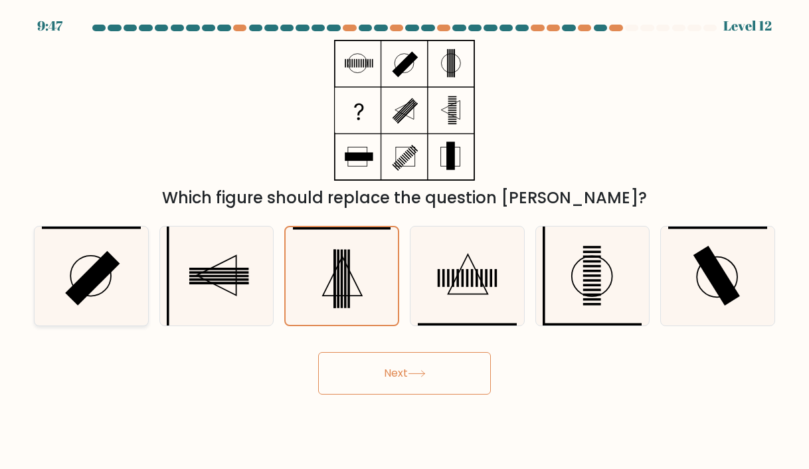
radio input "true"
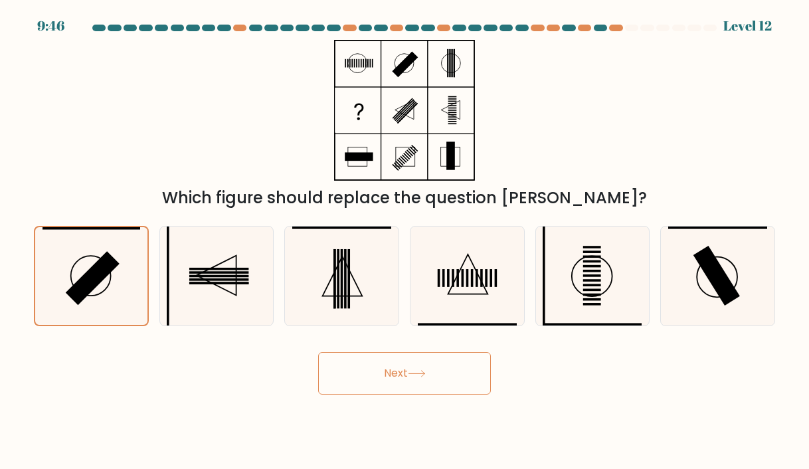
click at [407, 365] on button "Next" at bounding box center [404, 373] width 173 height 43
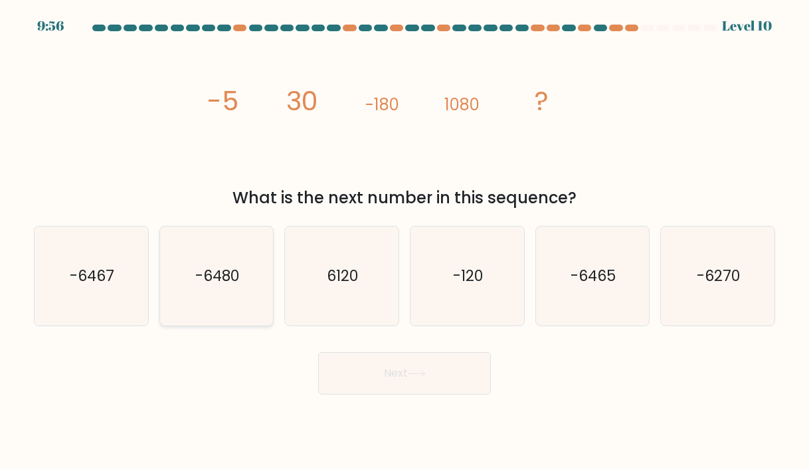
click at [245, 266] on icon "-6480" at bounding box center [216, 275] width 99 height 99
click at [404, 241] on input "b. -6480" at bounding box center [404, 237] width 1 height 7
radio input "true"
click at [373, 379] on button "Next" at bounding box center [404, 373] width 173 height 43
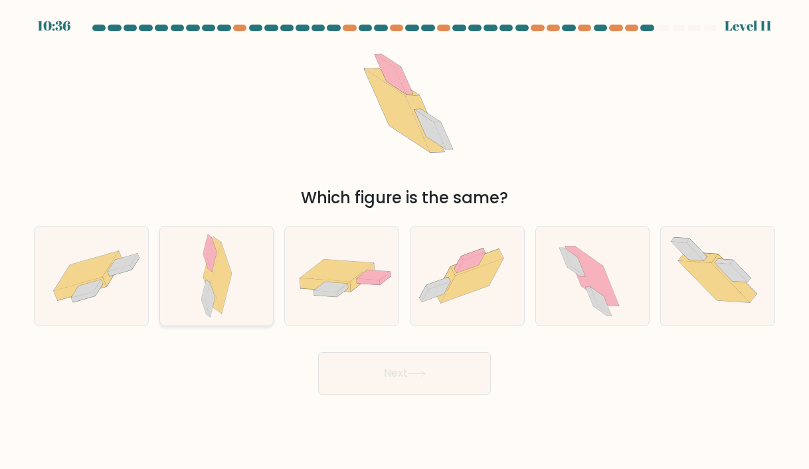
click at [178, 260] on div at bounding box center [216, 276] width 115 height 100
click at [404, 241] on input "b." at bounding box center [404, 237] width 1 height 7
radio input "true"
click at [348, 369] on button "Next" at bounding box center [404, 373] width 173 height 43
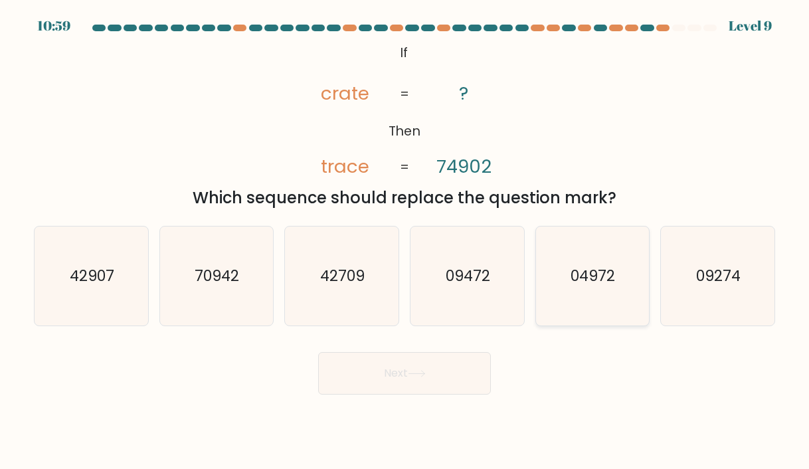
click at [560, 284] on icon "04972" at bounding box center [592, 275] width 99 height 99
click at [405, 241] on input "e. 04972" at bounding box center [404, 237] width 1 height 7
radio input "true"
click at [440, 364] on button "Next" at bounding box center [404, 373] width 173 height 43
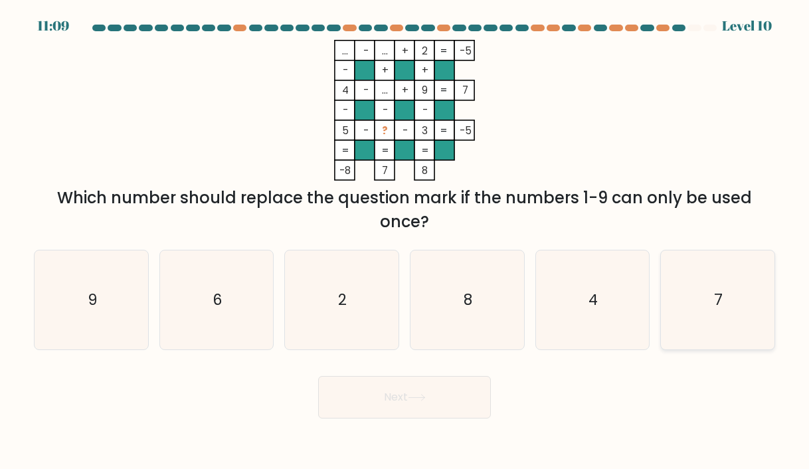
click at [701, 313] on icon "7" at bounding box center [717, 299] width 99 height 99
click at [405, 241] on input "f. 7" at bounding box center [404, 237] width 1 height 7
radio input "true"
click at [463, 412] on button "Next" at bounding box center [404, 397] width 173 height 43
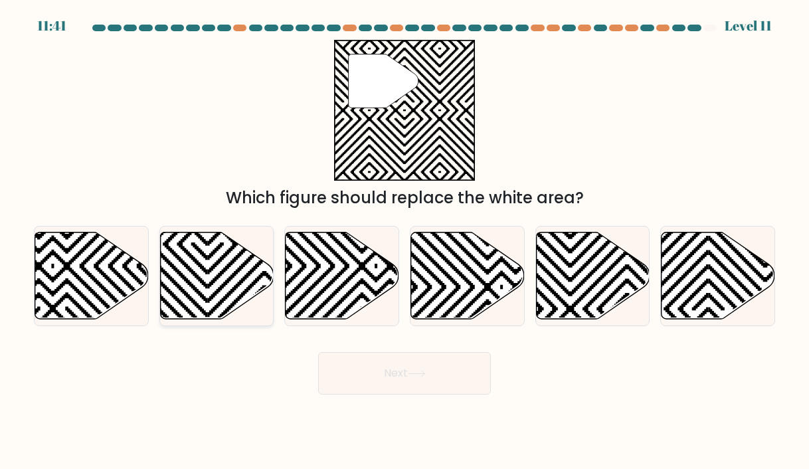
click at [235, 254] on icon at bounding box center [217, 275] width 114 height 87
click at [404, 241] on input "b." at bounding box center [404, 237] width 1 height 7
radio input "true"
click at [235, 254] on icon at bounding box center [217, 275] width 112 height 86
click at [404, 241] on input "b." at bounding box center [404, 237] width 1 height 7
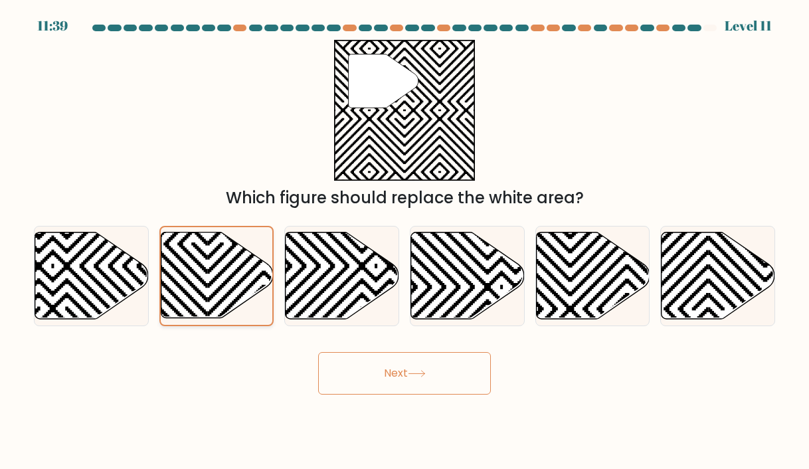
click at [235, 254] on icon at bounding box center [217, 275] width 112 height 86
click at [404, 241] on input "b." at bounding box center [404, 237] width 1 height 7
click at [399, 377] on button "Next" at bounding box center [404, 373] width 173 height 43
